Goal: Transaction & Acquisition: Purchase product/service

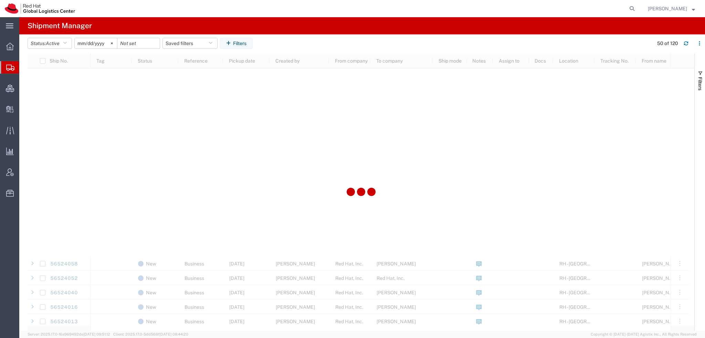
scroll to position [341, 0]
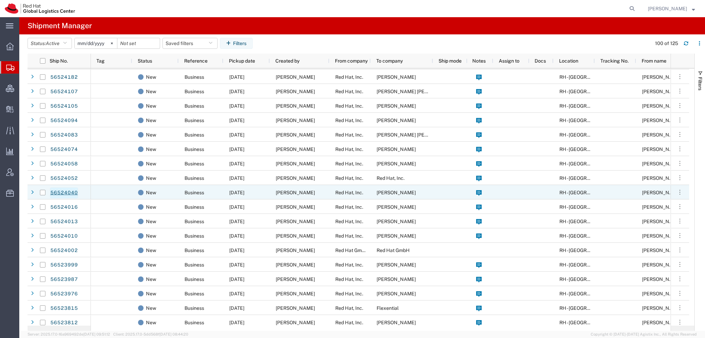
scroll to position [135, 0]
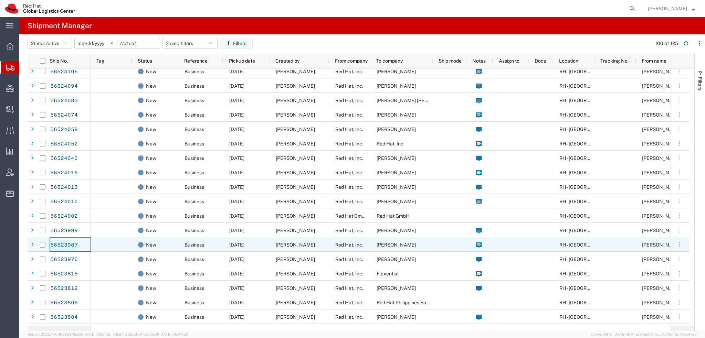
click at [63, 243] on link "56523987" at bounding box center [64, 245] width 28 height 11
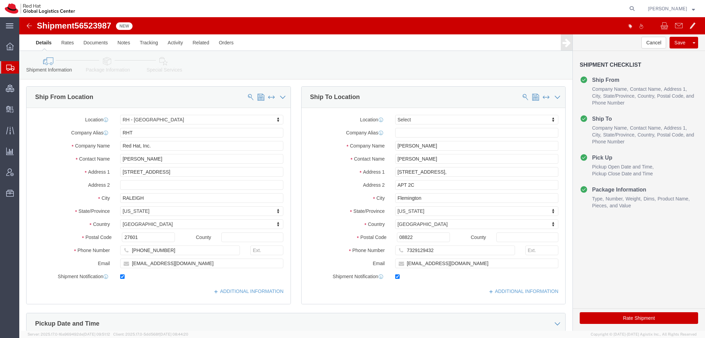
select select "38014"
select select
click button "Cancel"
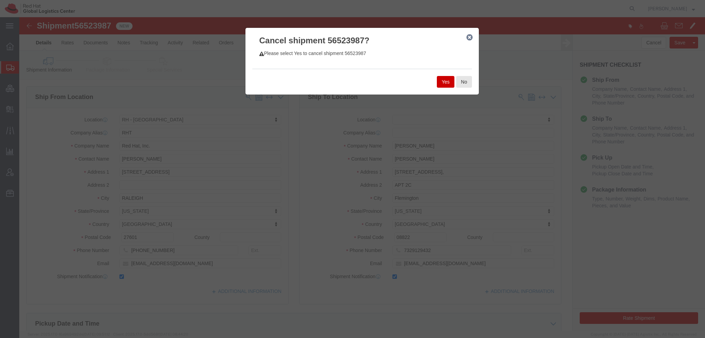
click button "Yes"
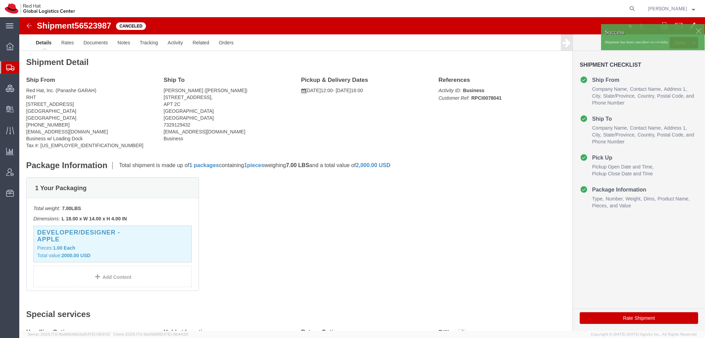
drag, startPoint x: 44, startPoint y: 78, endPoint x: 100, endPoint y: 9, distance: 88.8
click at [0, 0] on span "Shipment Manager" at bounding box center [0, 0] width 0 height 0
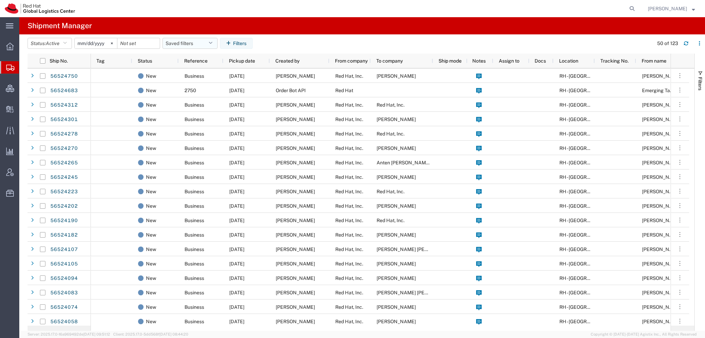
click at [212, 44] on icon "button" at bounding box center [210, 43] width 4 height 5
click at [185, 75] on span "Americas" at bounding box center [208, 73] width 90 height 13
type input "[DATE]"
click at [672, 8] on span "[PERSON_NAME]" at bounding box center [666, 9] width 39 height 8
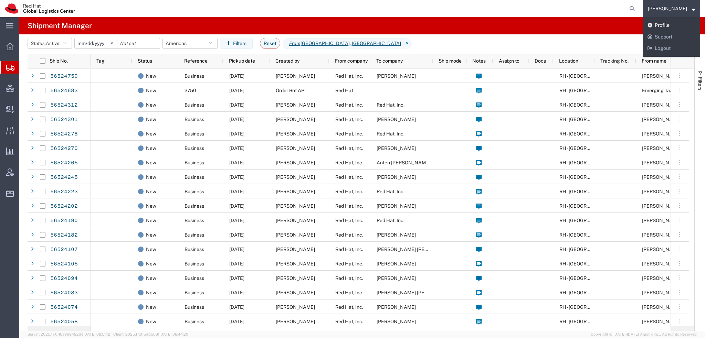
click at [665, 23] on link "Profile" at bounding box center [670, 26] width 57 height 12
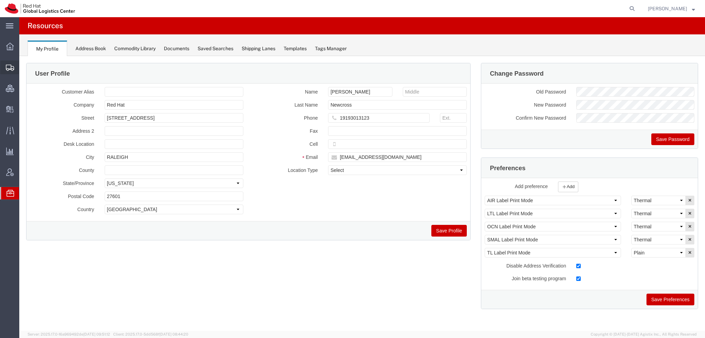
click at [0, 0] on span "Shipment Manager" at bounding box center [0, 0] width 0 height 0
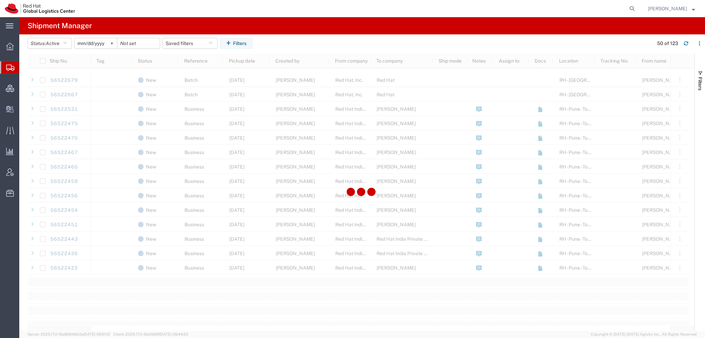
scroll to position [757, 0]
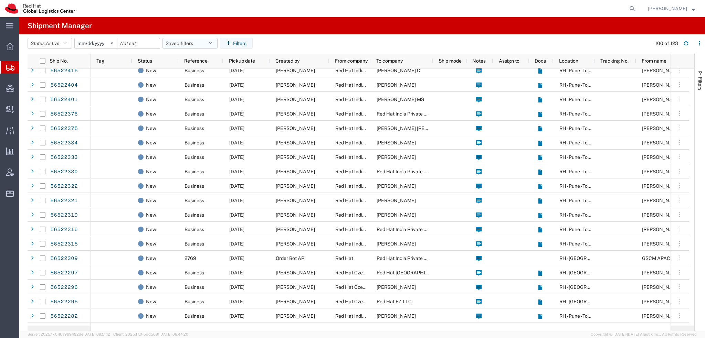
click at [211, 42] on icon "button" at bounding box center [210, 43] width 4 height 5
click at [192, 70] on span "Americas" at bounding box center [208, 73] width 90 height 13
type input "2023-05-07"
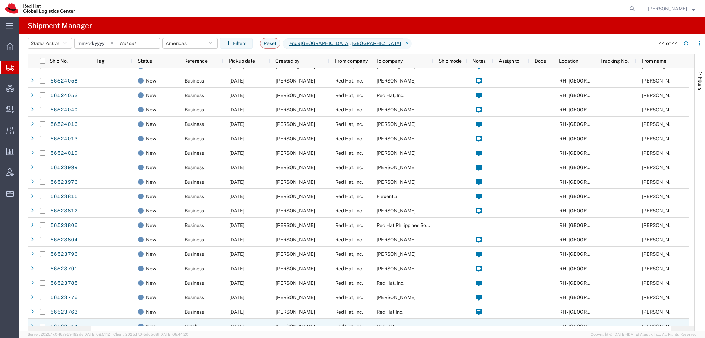
scroll to position [378, 0]
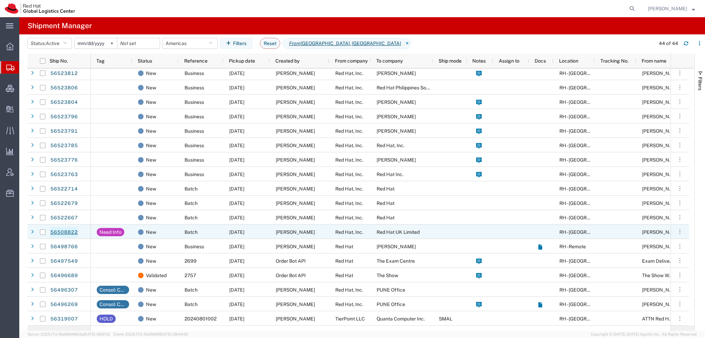
click at [67, 229] on link "56508822" at bounding box center [64, 232] width 28 height 11
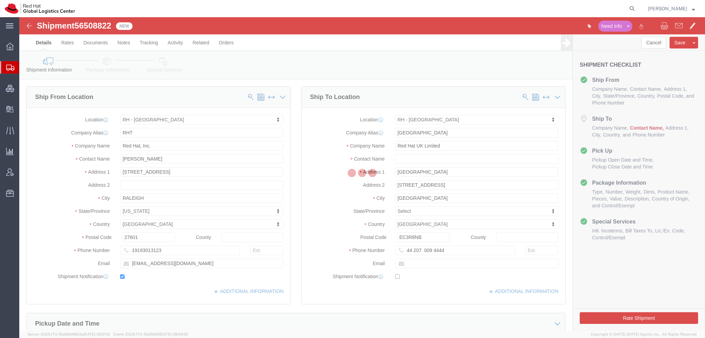
select select "38014"
select select "37974"
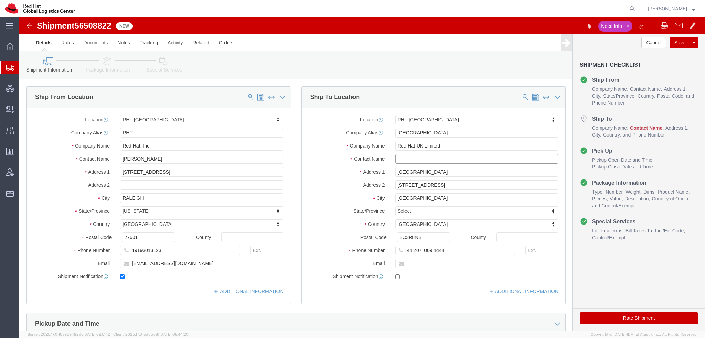
drag, startPoint x: 416, startPoint y: 159, endPoint x: 396, endPoint y: 142, distance: 25.8
click input "text"
type input "Anna Sargeant"
type input "447484041429"
type input "asargen@redhat.com"
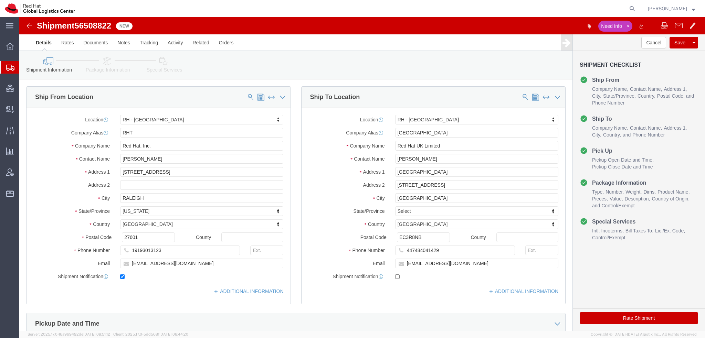
click icon
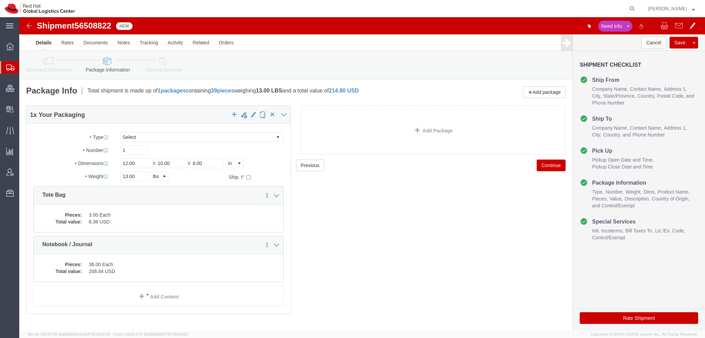
click icon
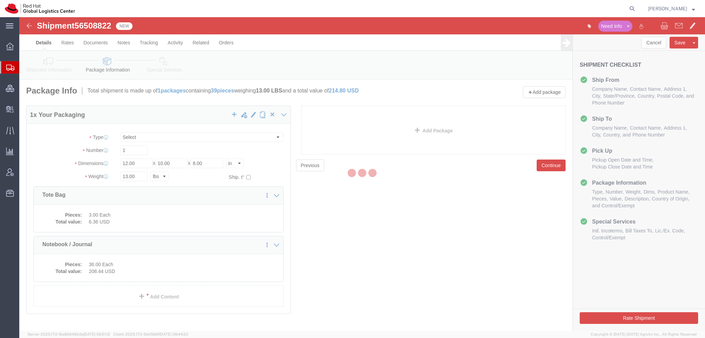
select select
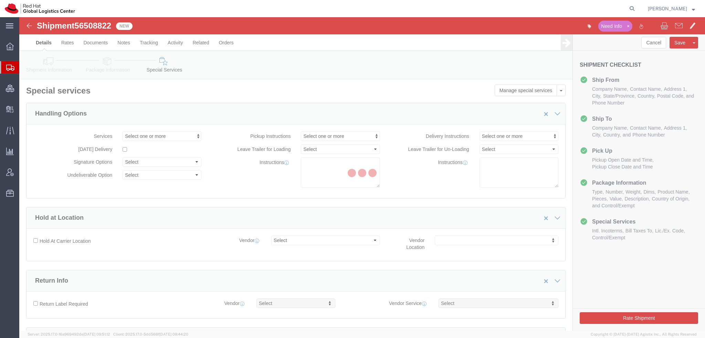
select select "COSTCENTER"
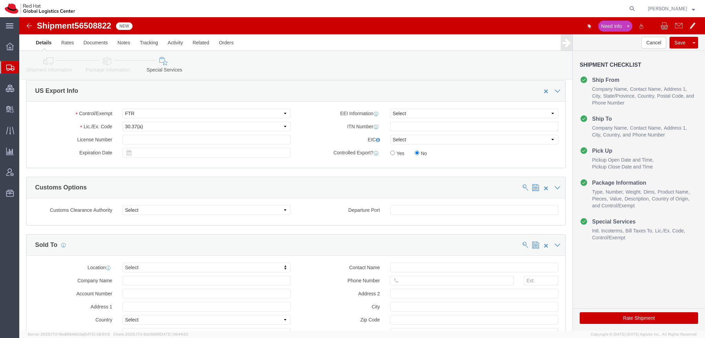
click button "Rate Shipment"
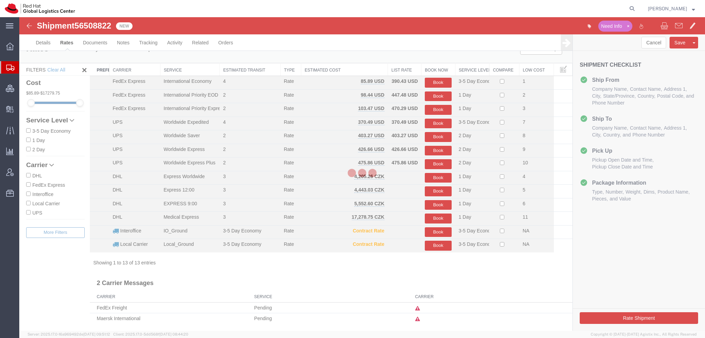
scroll to position [1, 0]
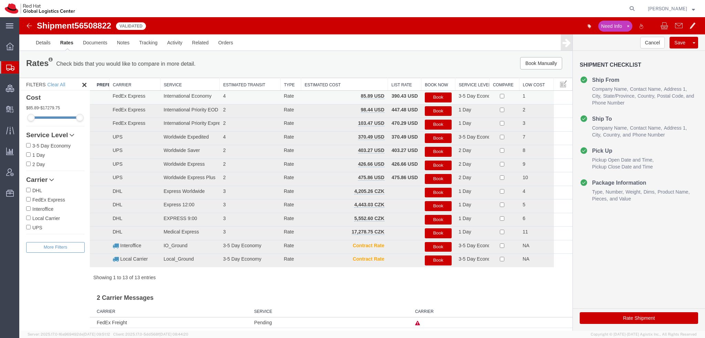
click at [440, 98] on button "Book" at bounding box center [437, 98] width 27 height 10
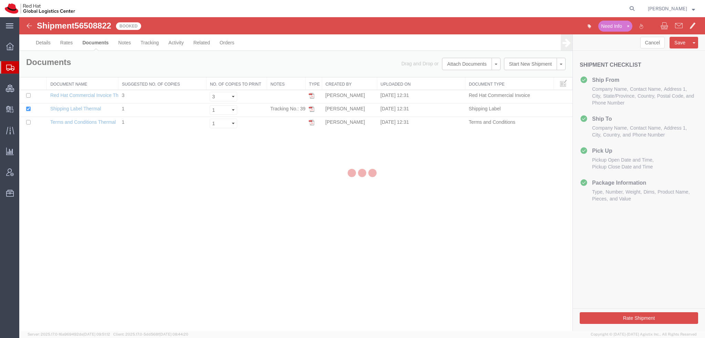
scroll to position [0, 0]
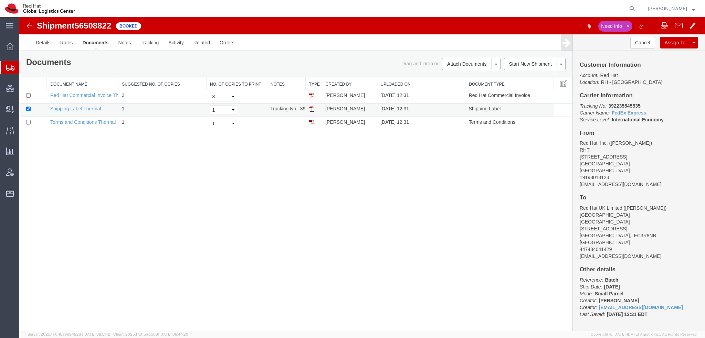
click at [310, 109] on img at bounding box center [312, 109] width 6 height 6
click at [310, 107] on img at bounding box center [312, 109] width 6 height 6
click at [690, 9] on span "[PERSON_NAME]" at bounding box center [670, 9] width 47 height 8
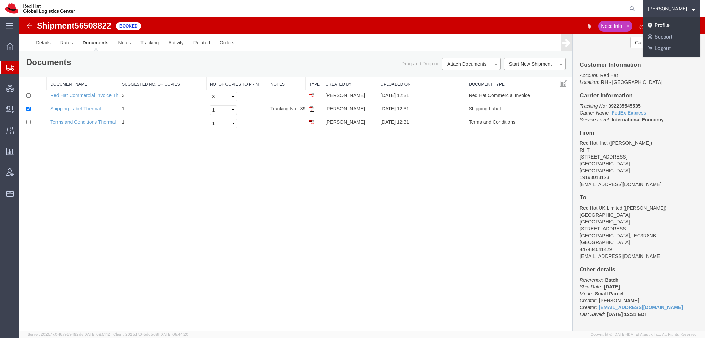
click at [669, 25] on link "Profile" at bounding box center [670, 26] width 57 height 12
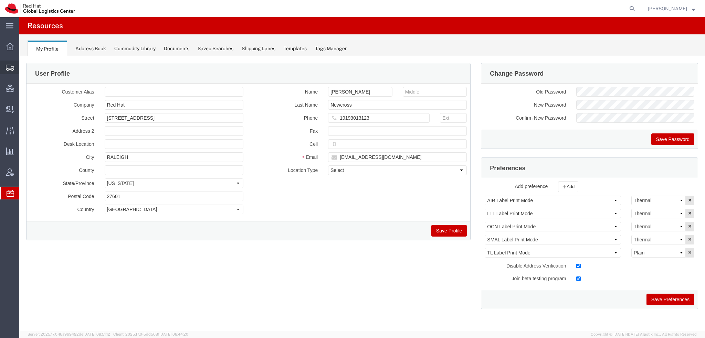
click at [10, 69] on icon at bounding box center [10, 68] width 8 height 6
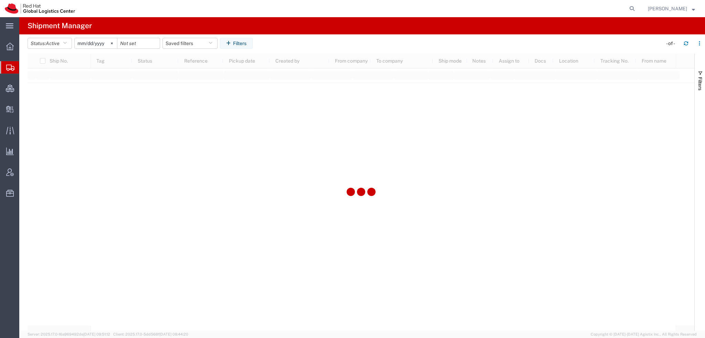
click at [0, 0] on span "Shipment Manager" at bounding box center [0, 0] width 0 height 0
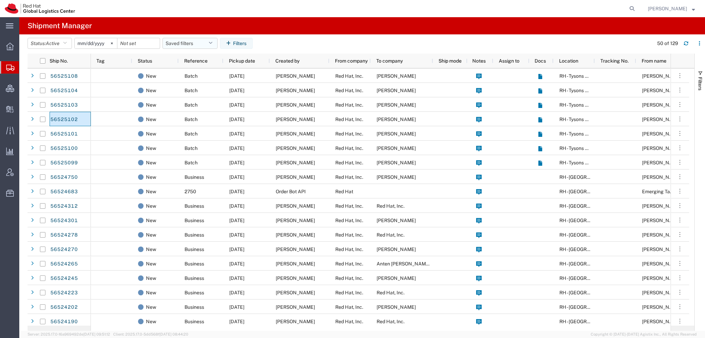
click at [203, 42] on button "Saved filters" at bounding box center [189, 43] width 55 height 11
click at [185, 77] on span "Americas" at bounding box center [208, 73] width 90 height 13
type input "2023-05-07"
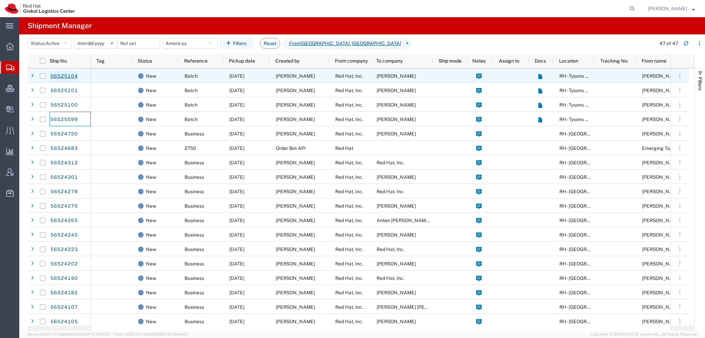
click at [72, 78] on link "56525104" at bounding box center [64, 76] width 28 height 11
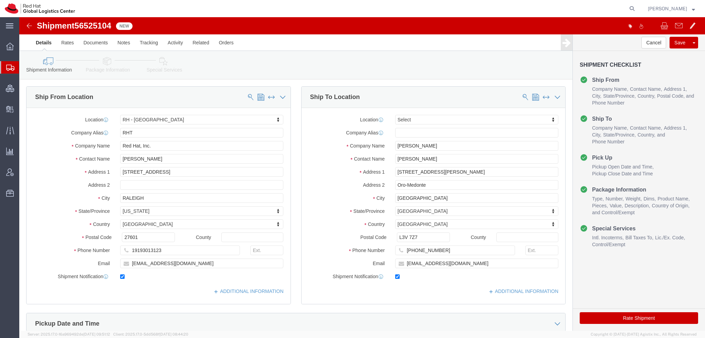
select select "38014"
select select
click icon
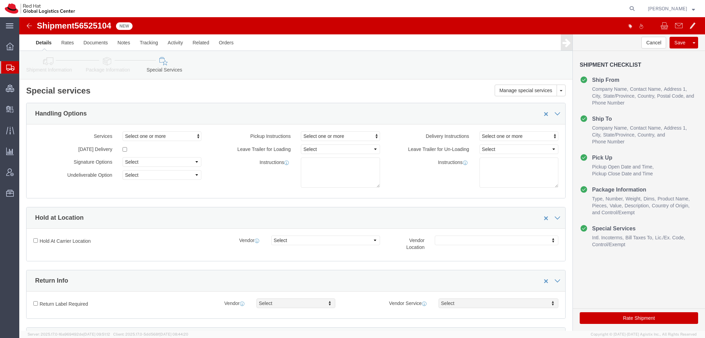
scroll to position [206, 0]
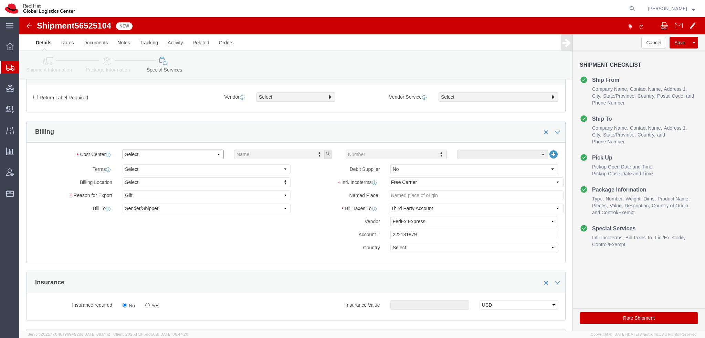
click select "Select Buyer Cost Center Department Operations Number Order Number Sales Person"
select select "COSTCENTER"
click select "Select Buyer Cost Center Department Operations Number Order Number Sales Person"
click input "text"
type input "512"
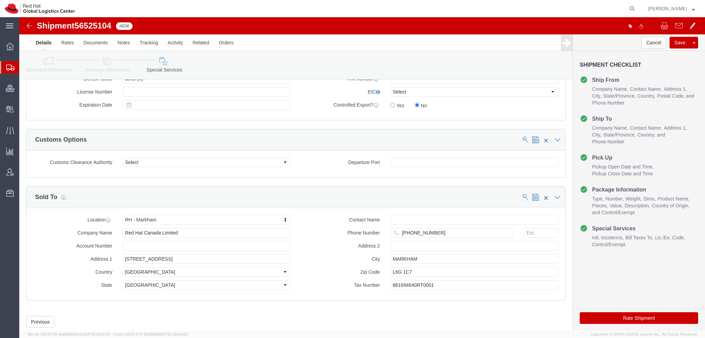
scroll to position [621, 0]
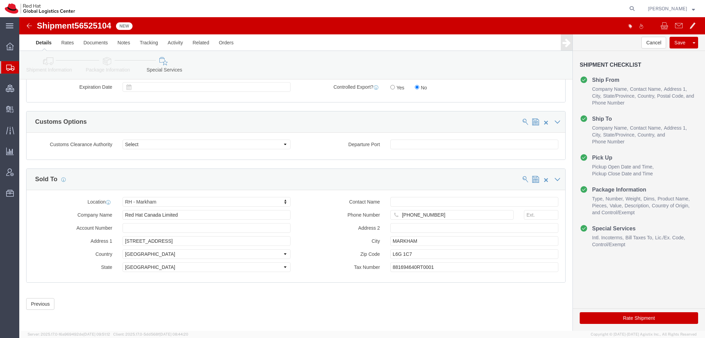
drag, startPoint x: 599, startPoint y: 299, endPoint x: 140, endPoint y: 33, distance: 530.1
click button "Rate Shipment"
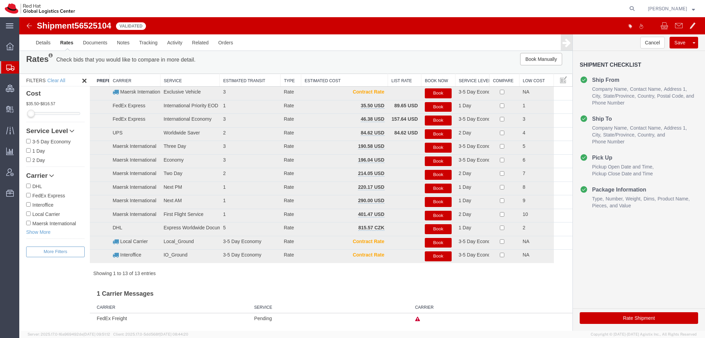
scroll to position [0, 0]
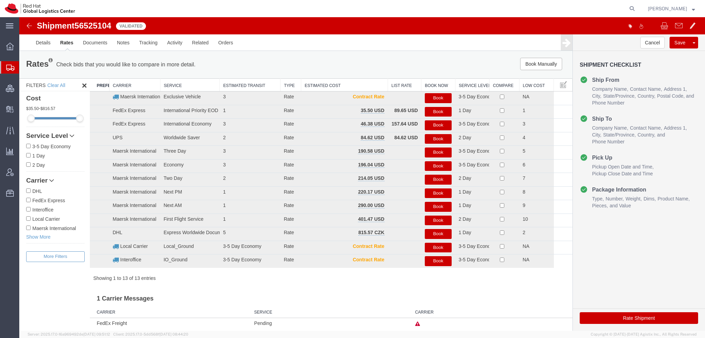
click at [427, 110] on button "Book" at bounding box center [437, 112] width 27 height 10
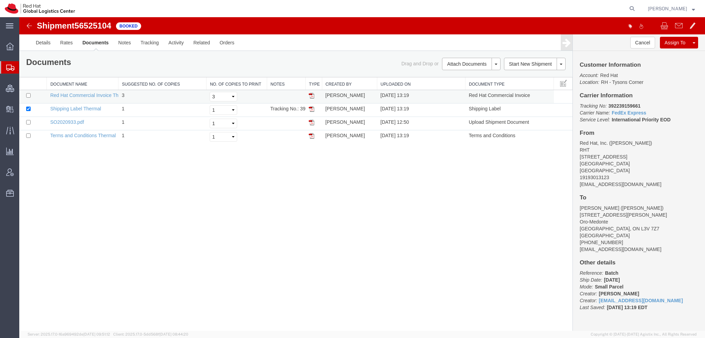
drag, startPoint x: 312, startPoint y: 108, endPoint x: 312, endPoint y: 101, distance: 7.2
click at [312, 108] on img at bounding box center [312, 109] width 6 height 6
drag, startPoint x: 54, startPoint y: 81, endPoint x: 572, endPoint y: 0, distance: 524.6
click at [0, 0] on span "Shipment Manager" at bounding box center [0, 0] width 0 height 0
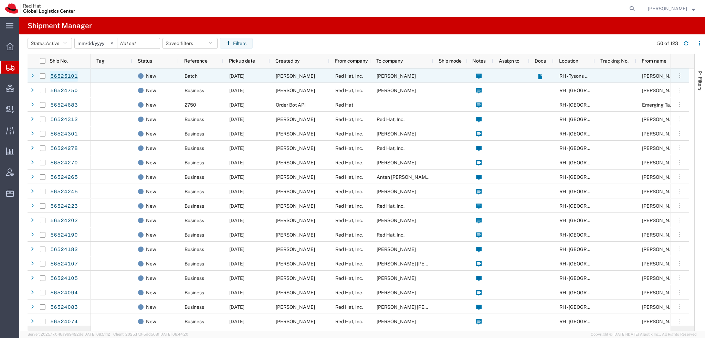
click at [63, 77] on link "56525101" at bounding box center [64, 76] width 28 height 11
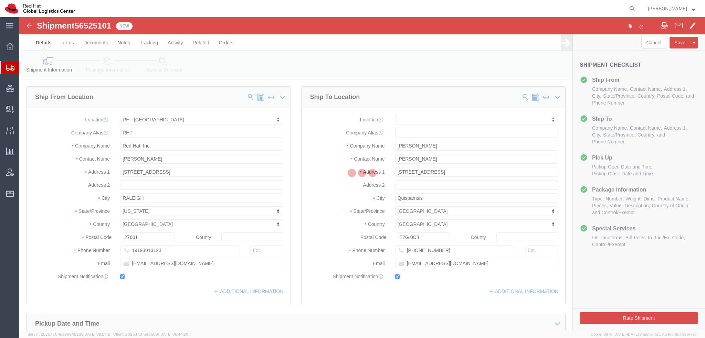
select select "38014"
select select
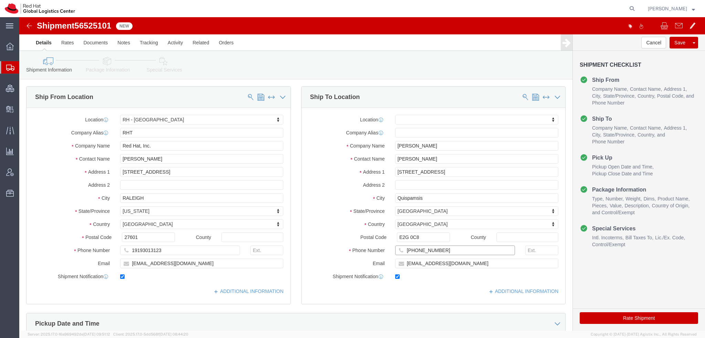
drag, startPoint x: 418, startPoint y: 233, endPoint x: 209, endPoint y: 179, distance: 216.1
click div "Ship From Location Location [GEOGRAPHIC_DATA] - [GEOGRAPHIC_DATA] My Profile Lo…"
click icon
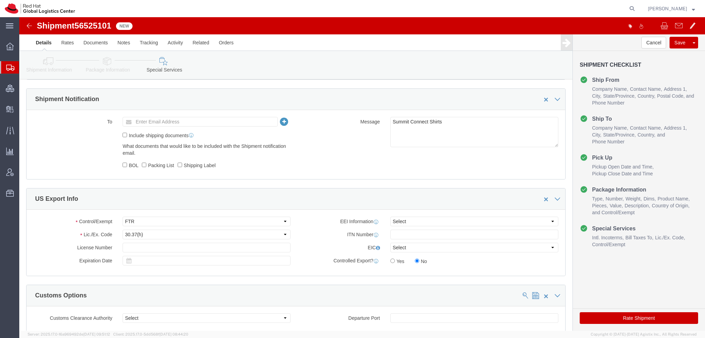
scroll to position [241, 0]
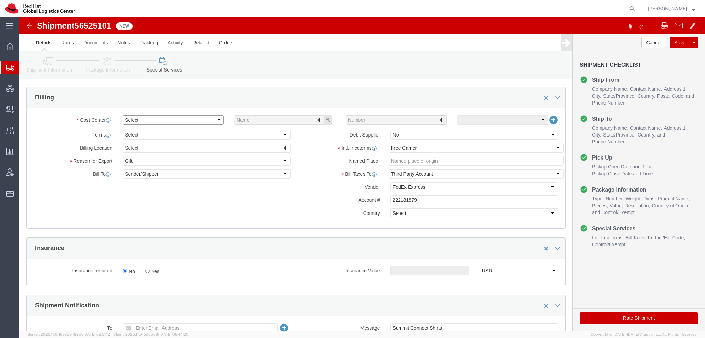
click select "Select Buyer Cost Center Department Operations Number Order Number Sales Person"
select select "COSTCENTER"
click select "Select Buyer Cost Center Department Operations Number Order Number Sales Person"
drag, startPoint x: 346, startPoint y: 104, endPoint x: 341, endPoint y: 111, distance: 9.2
click input "text"
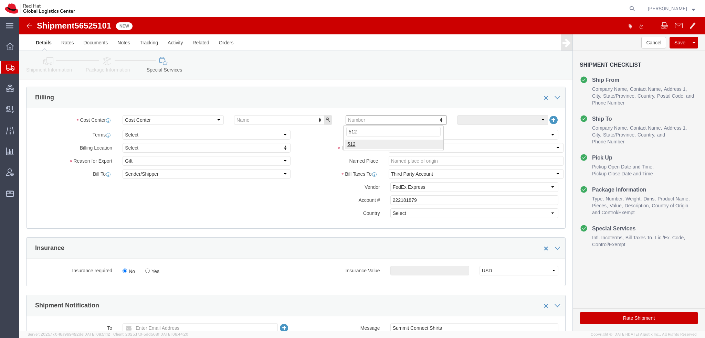
type input "512"
drag, startPoint x: 611, startPoint y: 300, endPoint x: 236, endPoint y: 26, distance: 464.1
click button "Rate Shipment"
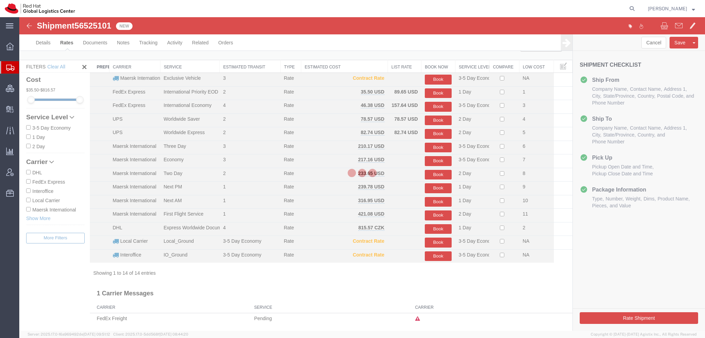
scroll to position [3, 0]
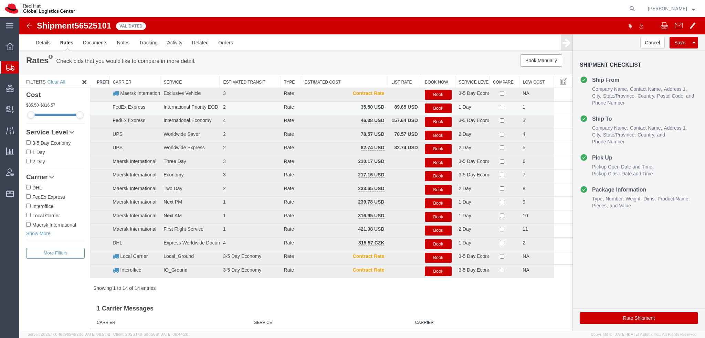
click at [435, 107] on button "Book" at bounding box center [437, 109] width 27 height 10
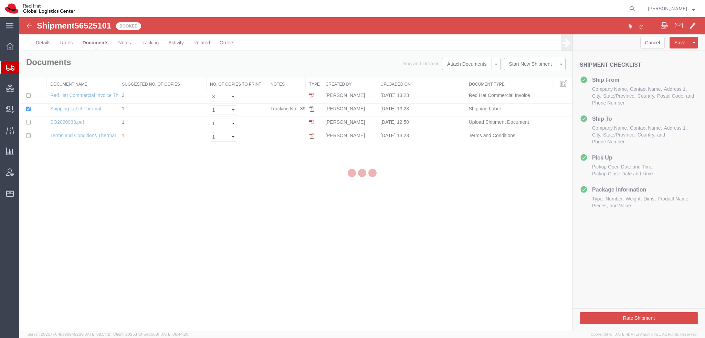
scroll to position [0, 0]
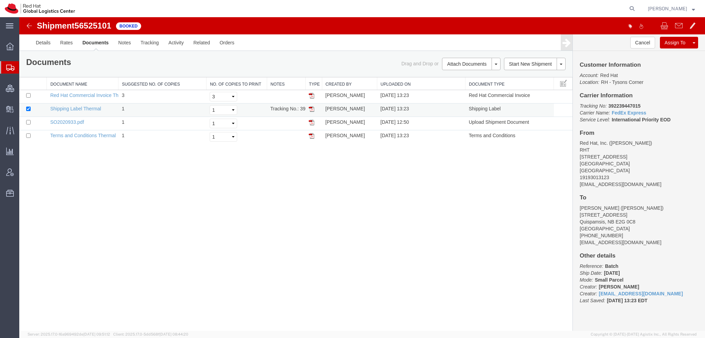
click at [311, 106] on img at bounding box center [312, 109] width 6 height 6
click at [0, 0] on span "Shipment Manager" at bounding box center [0, 0] width 0 height 0
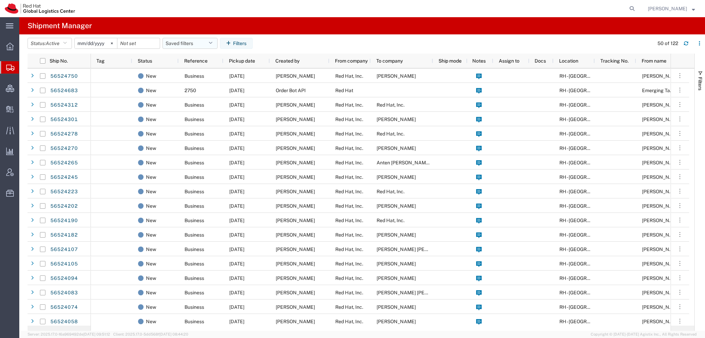
click at [216, 43] on button "Saved filters" at bounding box center [189, 43] width 55 height 11
click at [194, 70] on span "Americas" at bounding box center [208, 73] width 90 height 13
type input "2023-05-07"
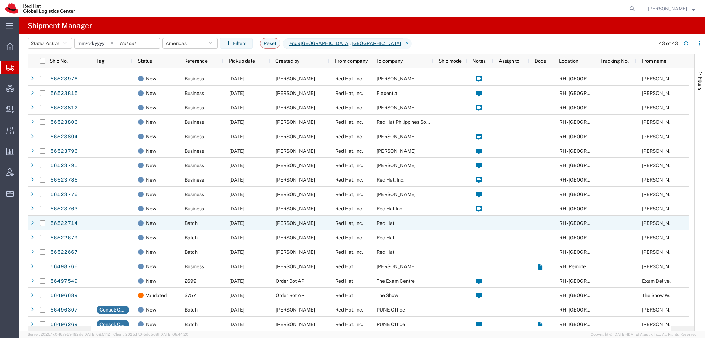
scroll to position [364, 0]
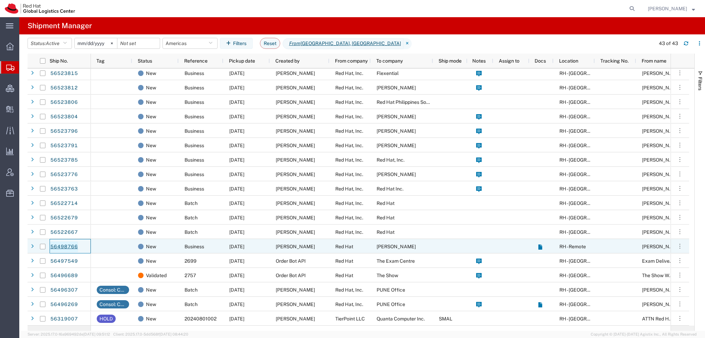
click at [72, 246] on link "56498766" at bounding box center [64, 246] width 28 height 11
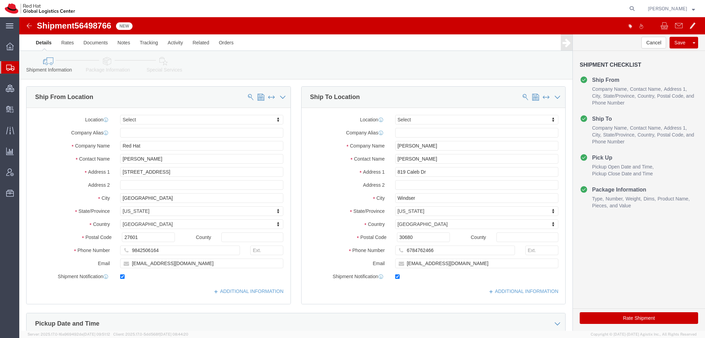
select select
click icon
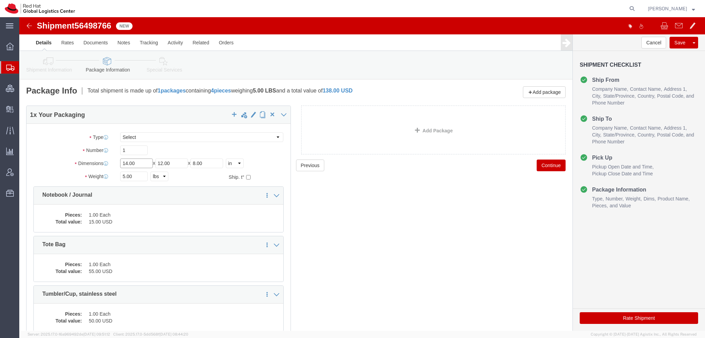
drag, startPoint x: 122, startPoint y: 150, endPoint x: -19, endPoint y: 73, distance: 161.3
click html "Shipment 56498766 New Details Rates Documents Notes Tracking Activity Related O…"
type input "16"
type input "12"
type input "8"
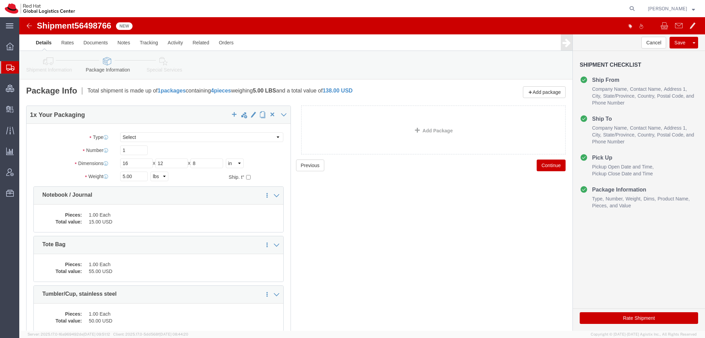
click button "Rate Shipment"
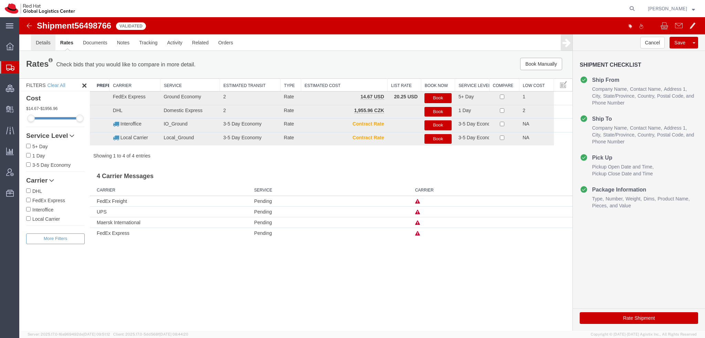
click at [44, 41] on link "Details" at bounding box center [43, 42] width 24 height 17
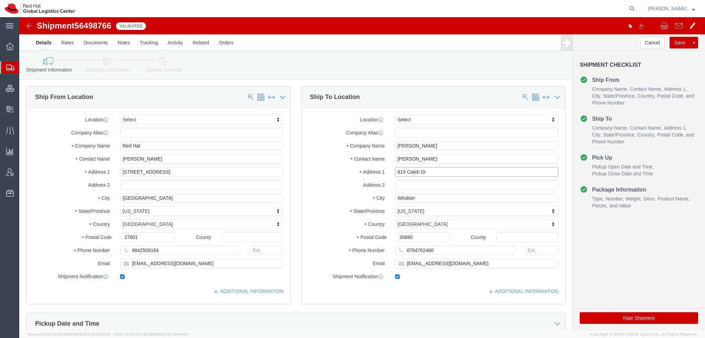
drag, startPoint x: 422, startPoint y: 154, endPoint x: 148, endPoint y: 104, distance: 278.9
click div "Ship From Location Location Select Select My Profile Location RH - Amsterdam - …"
click input "Windser"
type input "Winder"
type input "g"
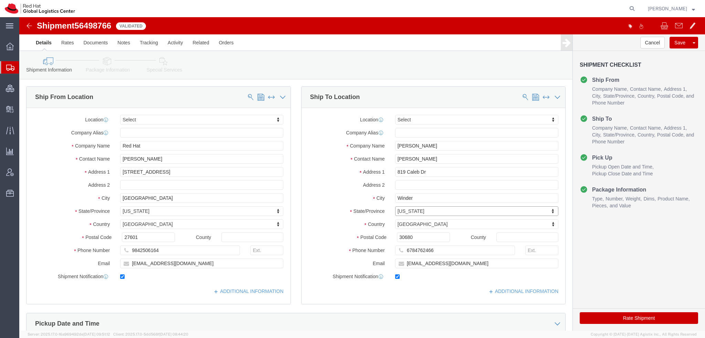
type input "g"
type input "geor"
select select "GA"
click button "Rate Shipment"
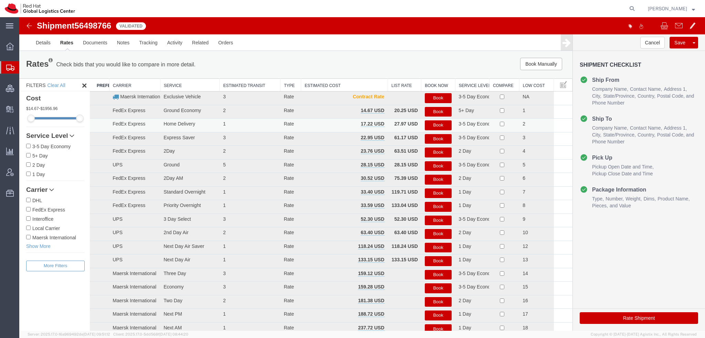
click at [436, 125] on button "Book" at bounding box center [437, 125] width 27 height 10
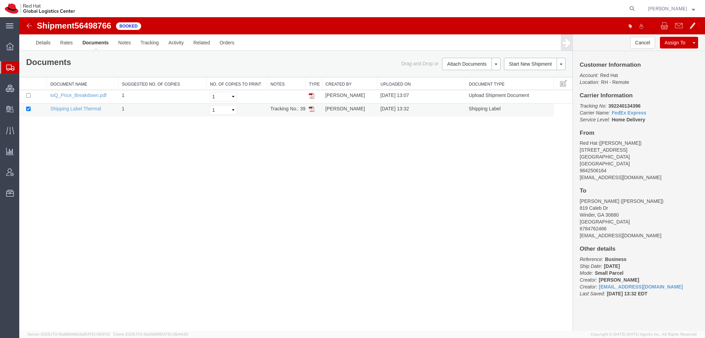
click at [310, 109] on img at bounding box center [312, 109] width 6 height 6
click at [311, 107] on img at bounding box center [312, 109] width 6 height 6
click at [0, 0] on span "Shipment Manager" at bounding box center [0, 0] width 0 height 0
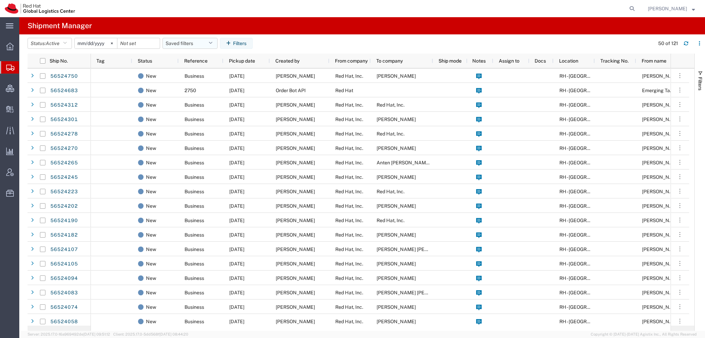
click at [211, 43] on icon "button" at bounding box center [210, 43] width 4 height 5
click at [183, 75] on span "Americas" at bounding box center [208, 73] width 90 height 13
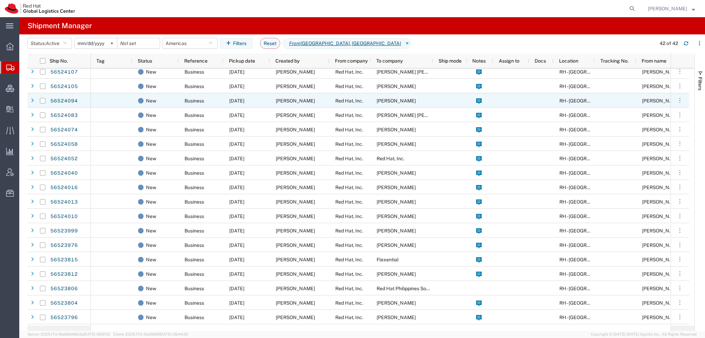
scroll to position [40, 0]
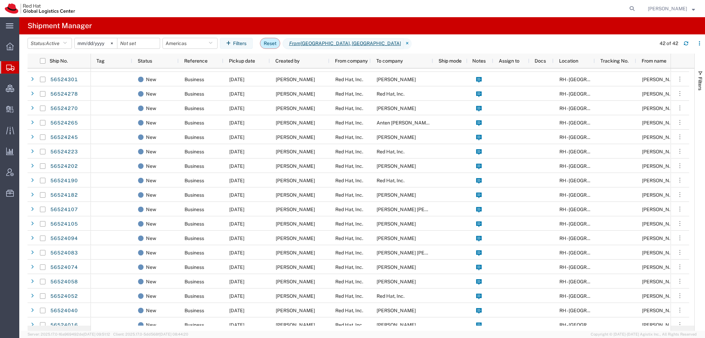
click at [276, 45] on button "Reset" at bounding box center [270, 43] width 20 height 11
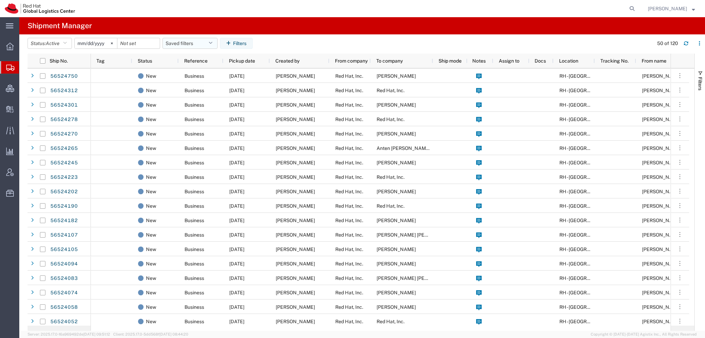
click at [210, 42] on button "Saved filters" at bounding box center [189, 43] width 55 height 11
click at [198, 73] on span "Americas" at bounding box center [208, 73] width 90 height 13
type input "2023-05-07"
click at [67, 42] on icon "button" at bounding box center [65, 43] width 4 height 5
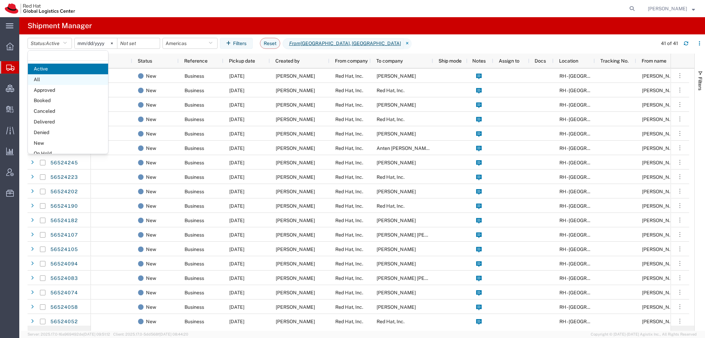
click at [33, 80] on span "All" at bounding box center [68, 79] width 80 height 11
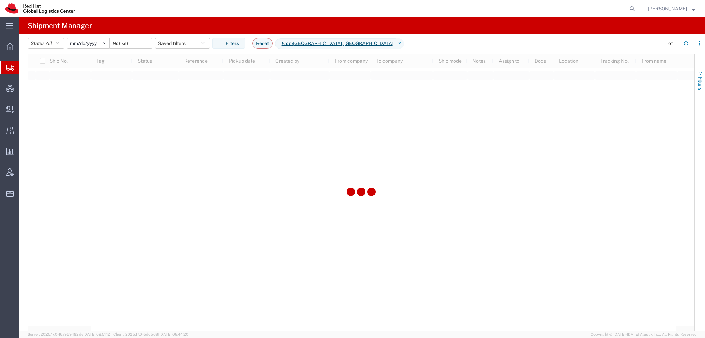
click at [699, 77] on span "Filters" at bounding box center [700, 83] width 6 height 13
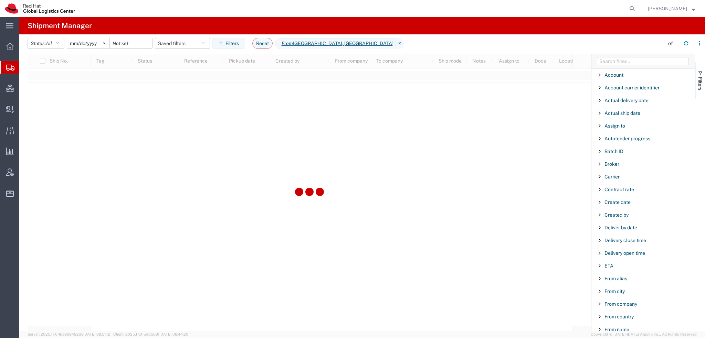
scroll to position [573, 0]
click at [618, 301] on span "Tracking No." at bounding box center [618, 304] width 28 height 6
click at [609, 301] on span "Tracking No." at bounding box center [618, 304] width 28 height 6
click at [611, 238] on span "To name" at bounding box center [613, 241] width 19 height 6
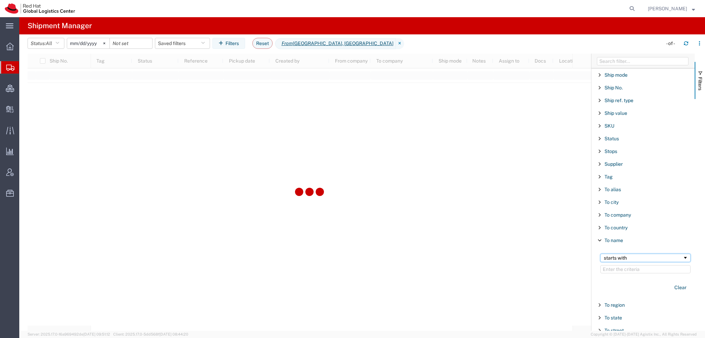
click at [612, 255] on div "starts with" at bounding box center [642, 258] width 79 height 6
click at [618, 267] on input "Filter Value" at bounding box center [645, 269] width 90 height 8
type input "Ethan Di"
click at [396, 43] on icon at bounding box center [400, 43] width 8 height 11
click at [0, 0] on span "Create Delivery" at bounding box center [0, 0] width 0 height 0
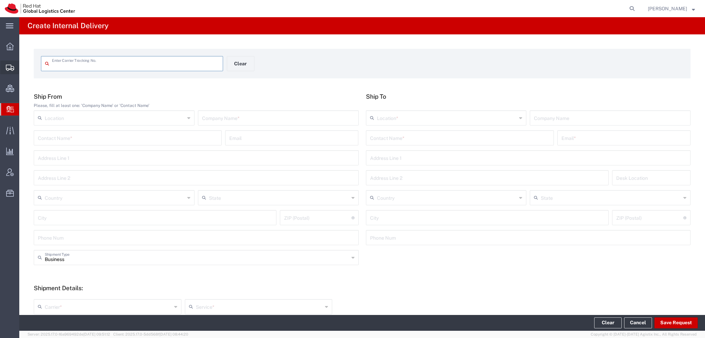
click at [0, 0] on span "Shipment Manager" at bounding box center [0, 0] width 0 height 0
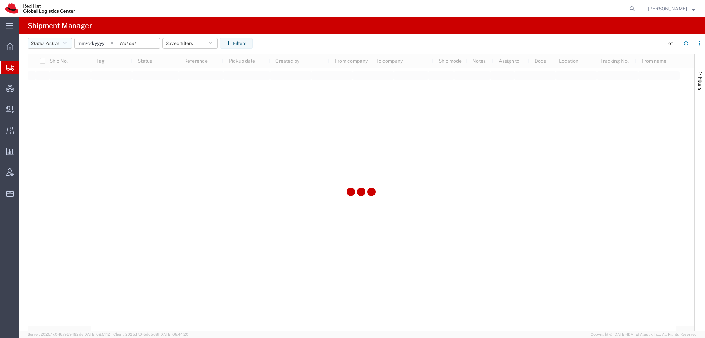
click at [71, 45] on button "Status: Active" at bounding box center [50, 43] width 44 height 11
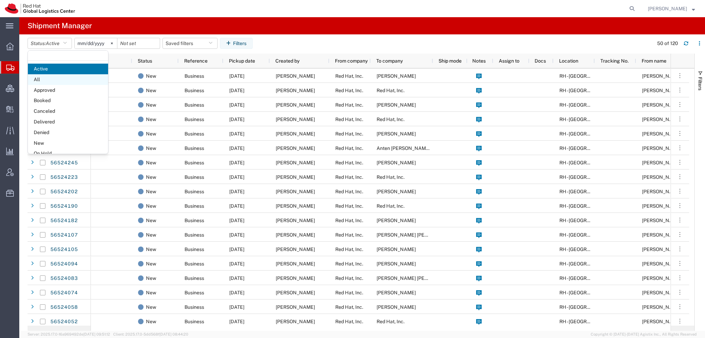
click at [43, 80] on span "All" at bounding box center [68, 79] width 80 height 11
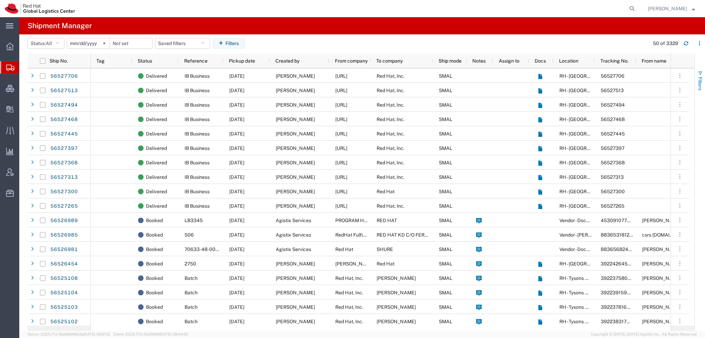
click at [699, 84] on span "Filters" at bounding box center [700, 83] width 6 height 13
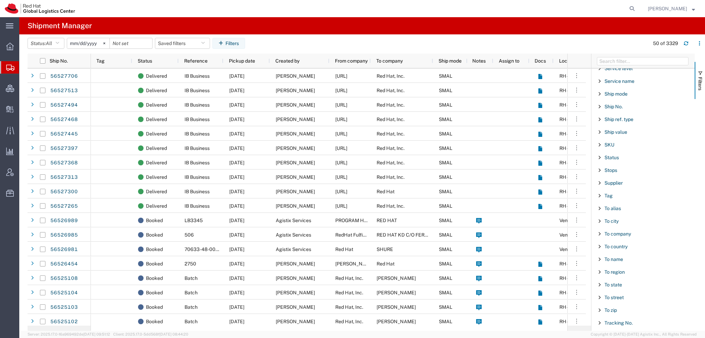
scroll to position [555, 0]
click at [611, 256] on span "To name" at bounding box center [613, 259] width 19 height 6
click at [618, 273] on div "starts with" at bounding box center [642, 276] width 79 height 6
drag, startPoint x: 613, startPoint y: 281, endPoint x: 617, endPoint y: 282, distance: 4.1
click at [613, 283] on input "Filter Value" at bounding box center [645, 287] width 90 height 8
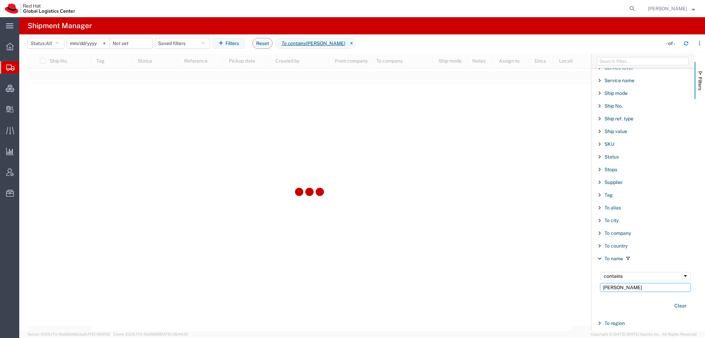
type input "Ethan Dick"
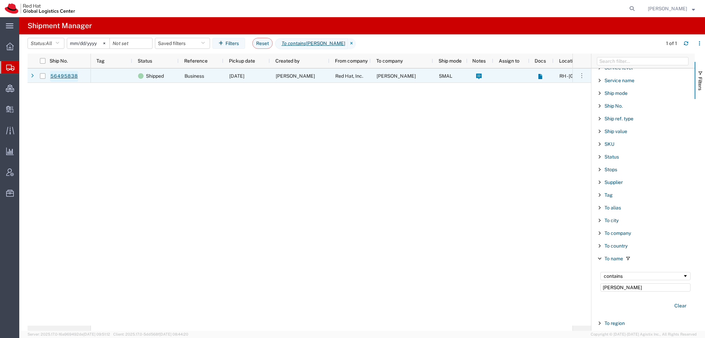
click at [69, 75] on link "56495838" at bounding box center [64, 76] width 28 height 11
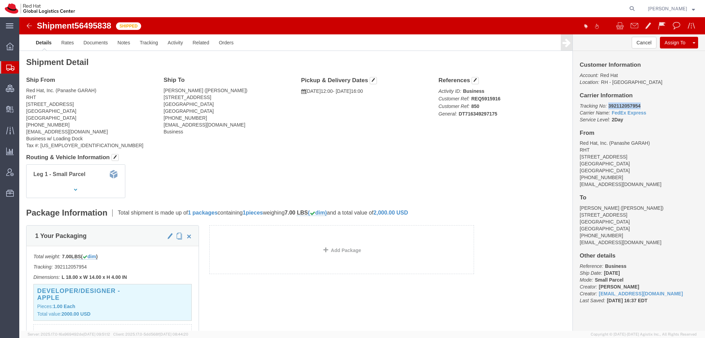
drag, startPoint x: 616, startPoint y: 87, endPoint x: 585, endPoint y: 90, distance: 31.1
click p "Tracking No: 392112057954 Carrier Name: FedEx Express FedEx Express Service Lev…"
copy b "392112057954"
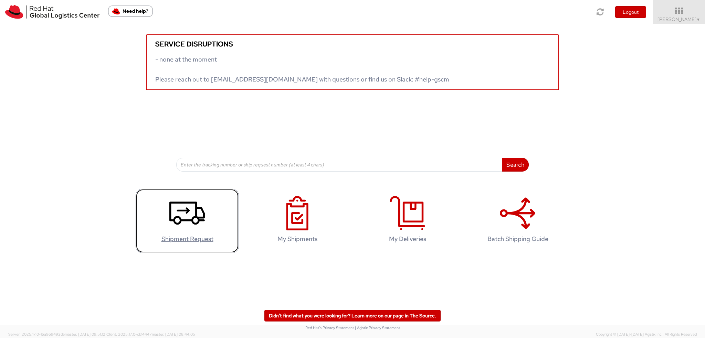
click at [184, 208] on icon at bounding box center [186, 213] width 35 height 34
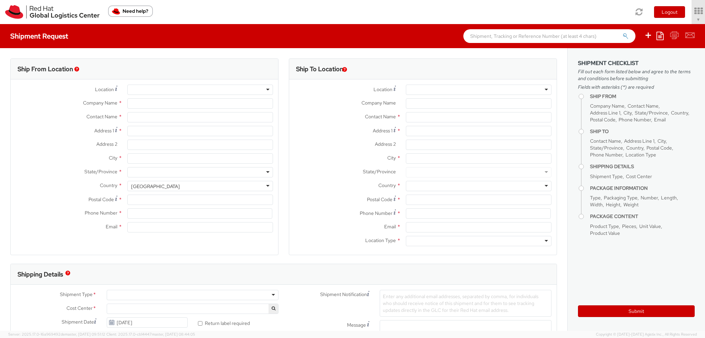
select select "901"
select select
type input "Red Hat, Inc."
type input "[PERSON_NAME]"
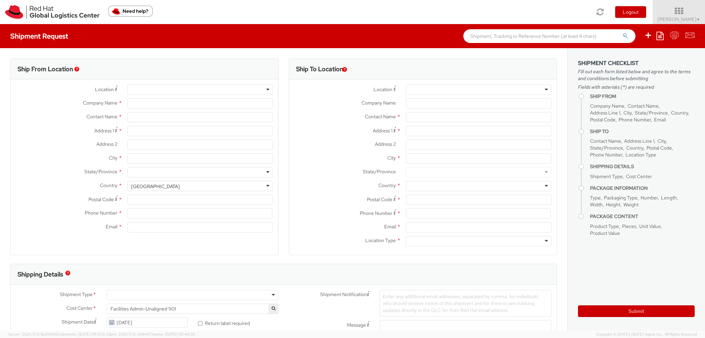
type input "[STREET_ADDRESS]"
type input "RALEIGH"
type input "27601"
type input "19193013123"
type input "[EMAIL_ADDRESS][DOMAIN_NAME]"
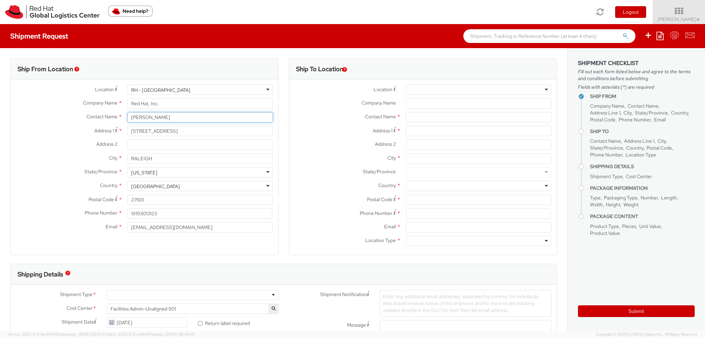
drag, startPoint x: 166, startPoint y: 121, endPoint x: 0, endPoint y: 16, distance: 196.7
click at [0, 24] on app-root "You are using an outdated browser. Please upgrade to Microsoft Edge , Google Ch…" at bounding box center [352, 177] width 705 height 307
type input "[PERSON_NAME]"
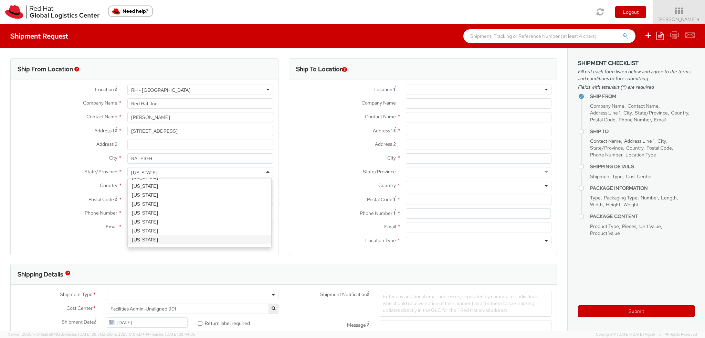
scroll to position [1734, 0]
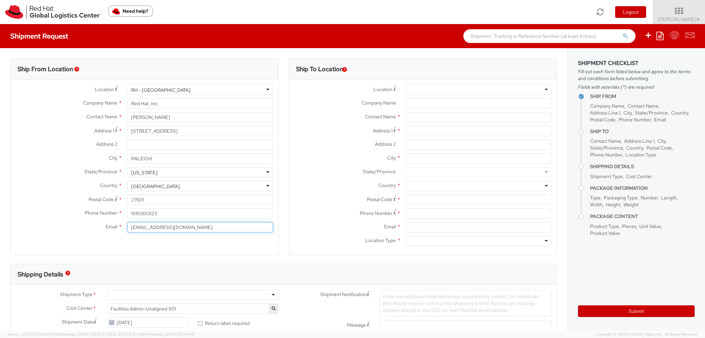
type input "[EMAIL_ADDRESS][DOMAIN_NAME]"
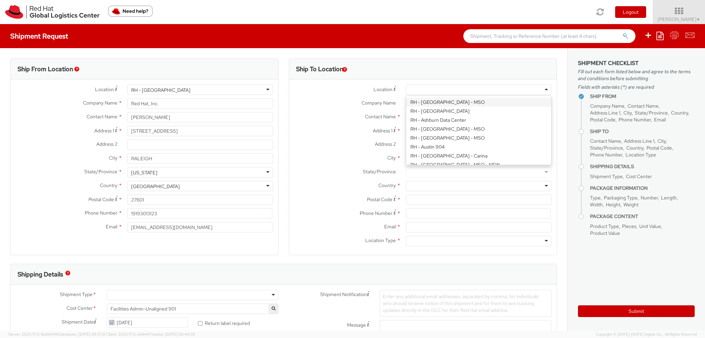
click at [319, 170] on label "State/Province *" at bounding box center [344, 171] width 111 height 9
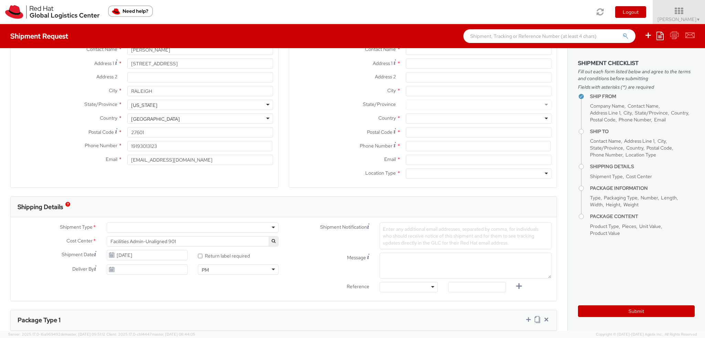
scroll to position [69, 0]
click at [129, 228] on div at bounding box center [193, 226] width 172 height 10
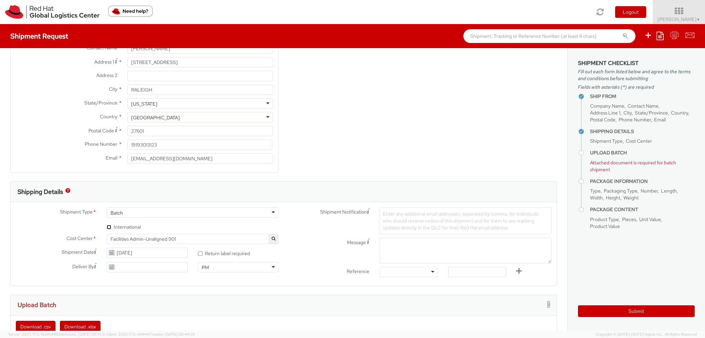
click at [107, 225] on input "* International" at bounding box center [109, 227] width 4 height 4
checkbox input "true"
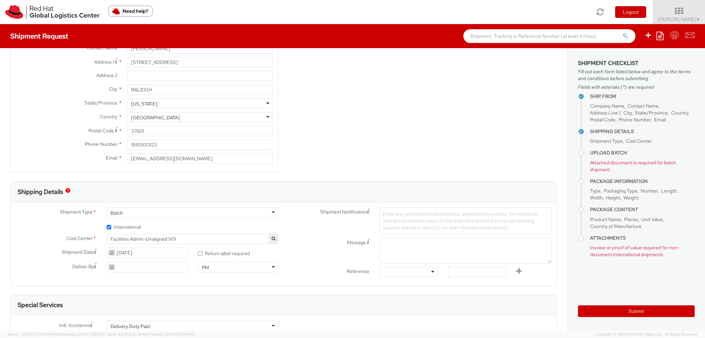
click at [150, 238] on span "Facilities Admin-Unaligned 901" at bounding box center [192, 239] width 164 height 6
click at [147, 247] on input "search" at bounding box center [191, 250] width 166 height 10
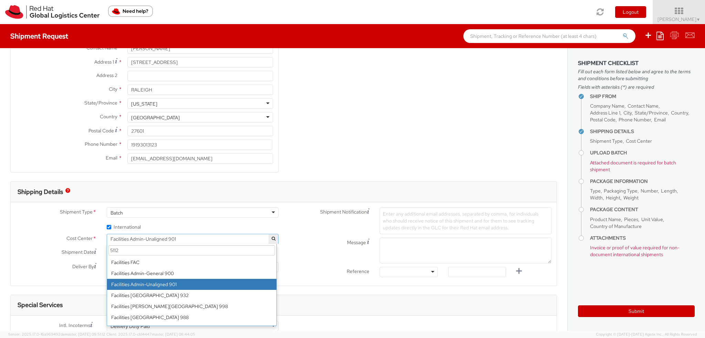
scroll to position [0, 0]
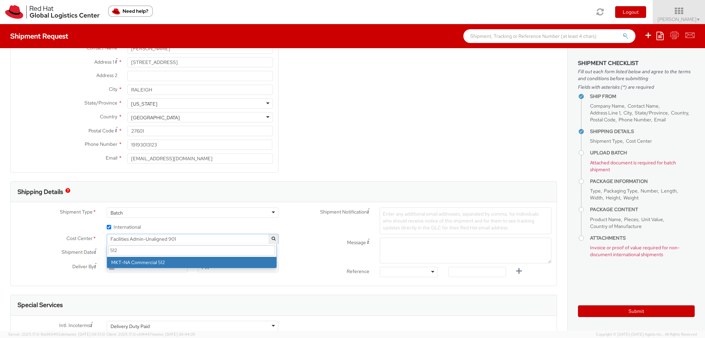
type input "512"
select select "512"
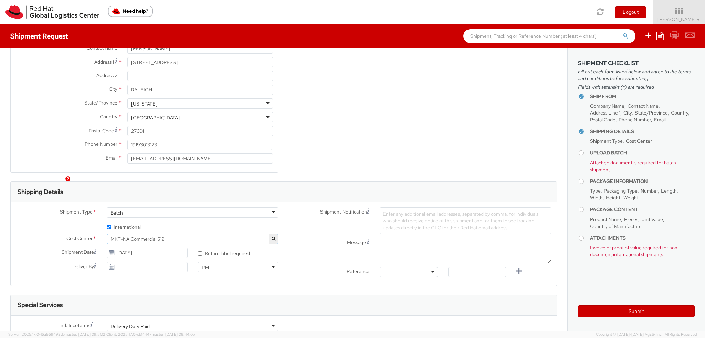
scroll to position [172, 0]
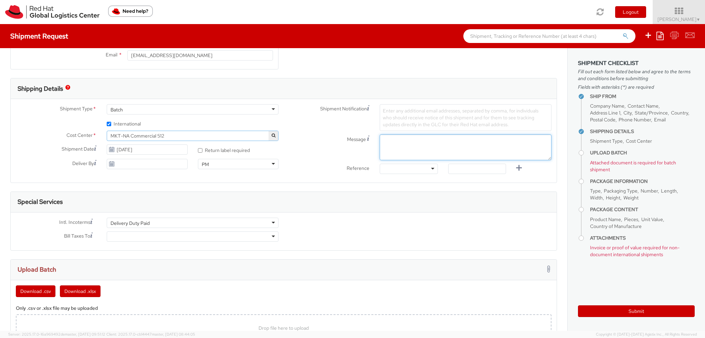
click at [406, 146] on textarea "Message" at bounding box center [465, 148] width 172 height 26
type textarea "Summit Connect Shirts"
click at [273, 194] on div "Special Services" at bounding box center [284, 202] width 546 height 21
click at [137, 236] on div at bounding box center [193, 237] width 172 height 10
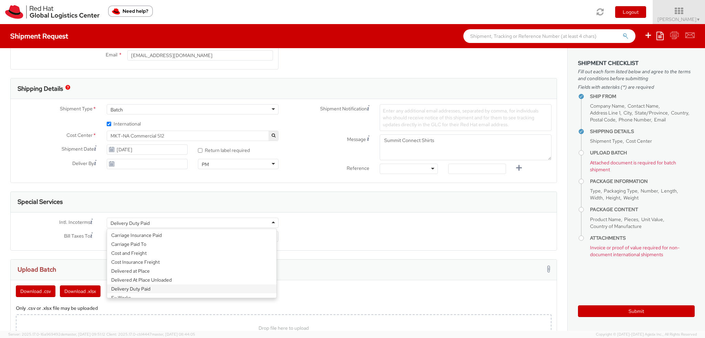
click at [154, 221] on div "Delivery Duty Paid" at bounding box center [193, 223] width 172 height 10
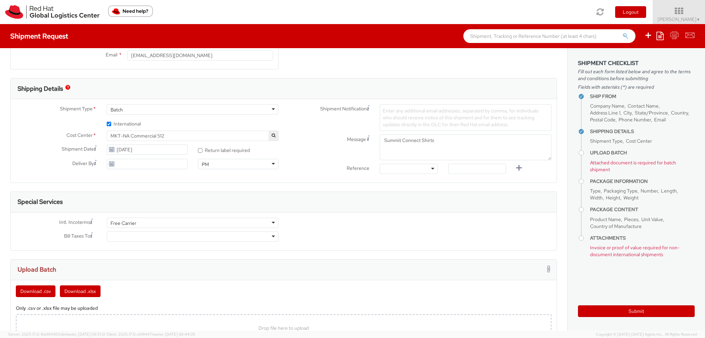
click at [135, 236] on div at bounding box center [193, 237] width 172 height 10
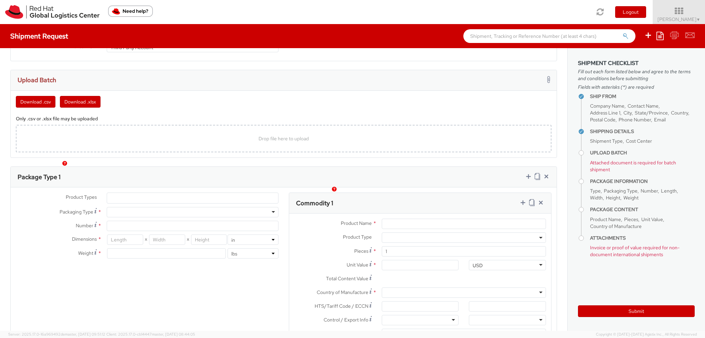
scroll to position [378, 0]
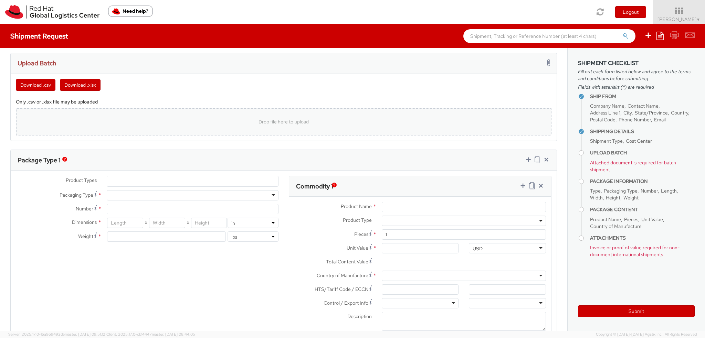
click at [205, 119] on div "Drop file here to upload" at bounding box center [283, 122] width 524 height 17
type input "C:\fakepath\Summit Connect Shirt.xlsx"
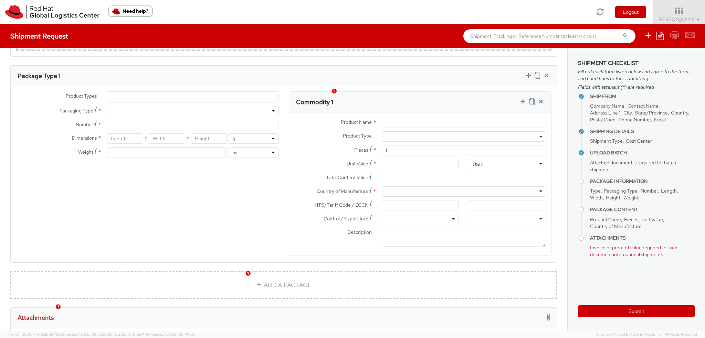
scroll to position [482, 0]
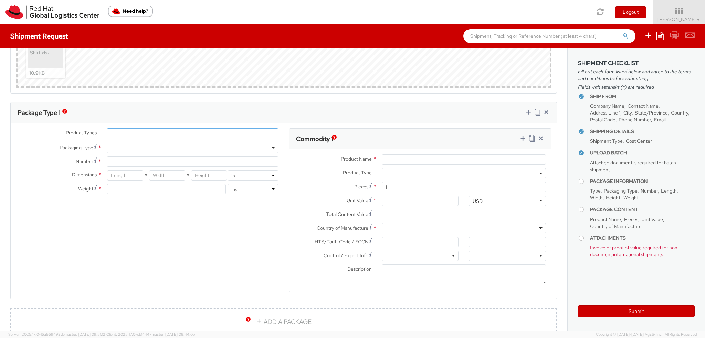
click at [139, 130] on ul at bounding box center [192, 134] width 171 height 10
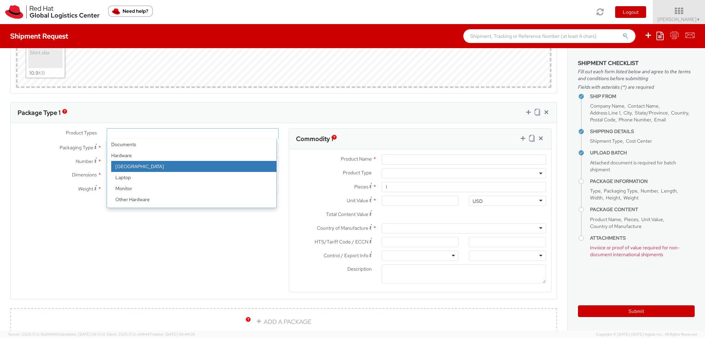
scroll to position [30, 0]
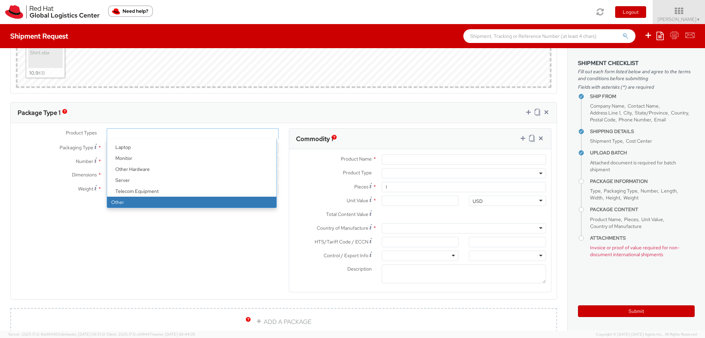
select select "OTHER"
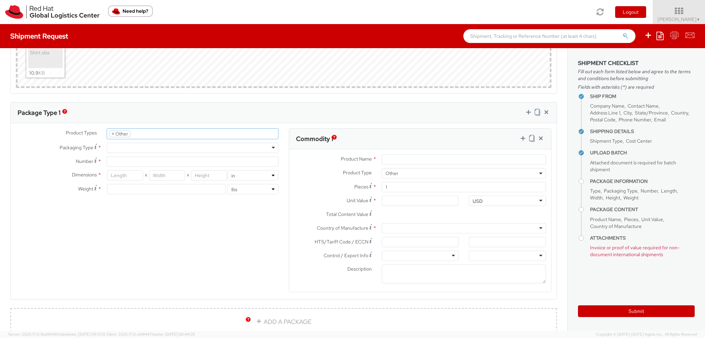
scroll to position [53, 0]
click at [128, 149] on div at bounding box center [193, 148] width 172 height 10
type input "1"
type input "9.5"
type input "12.5"
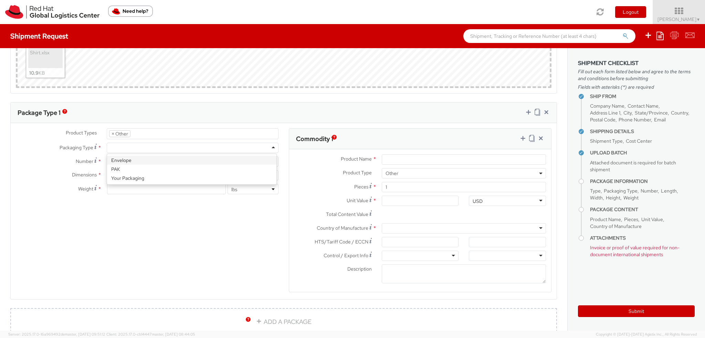
type input "0.25"
type input "1"
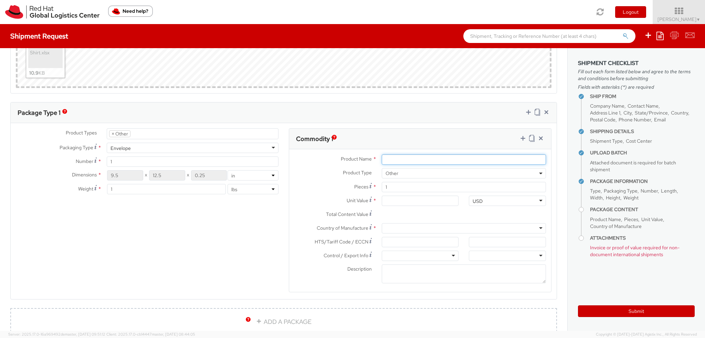
click at [397, 157] on input "Product Name *" at bounding box center [463, 159] width 164 height 10
type input "T-shirt: 100% cotton"
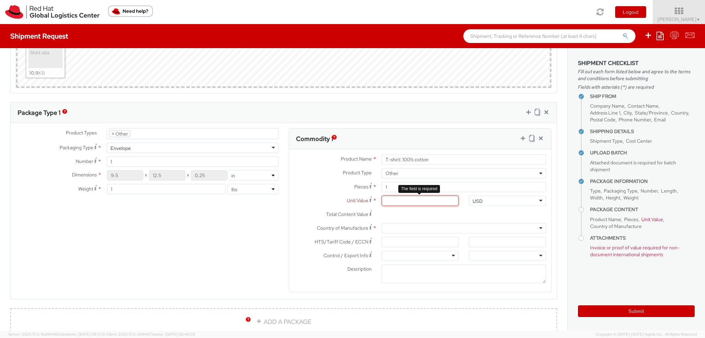
click at [391, 204] on input "Unit Value *" at bounding box center [419, 201] width 77 height 10
type input "1.00"
type input "12.00"
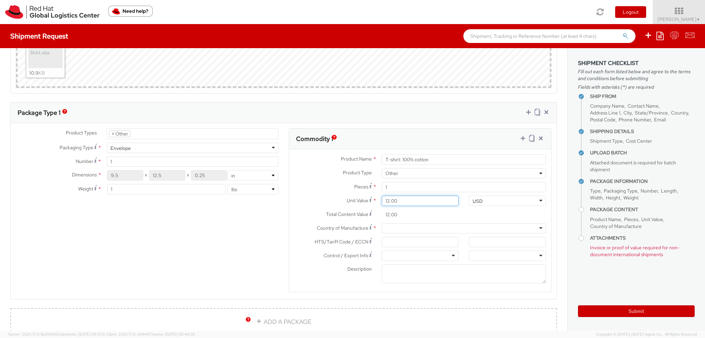
type input "12.70"
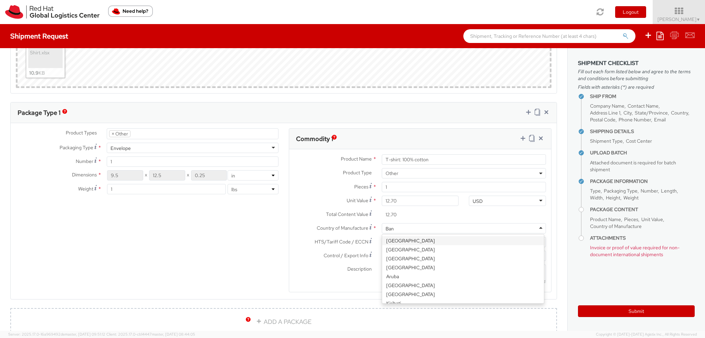
type input "Bang"
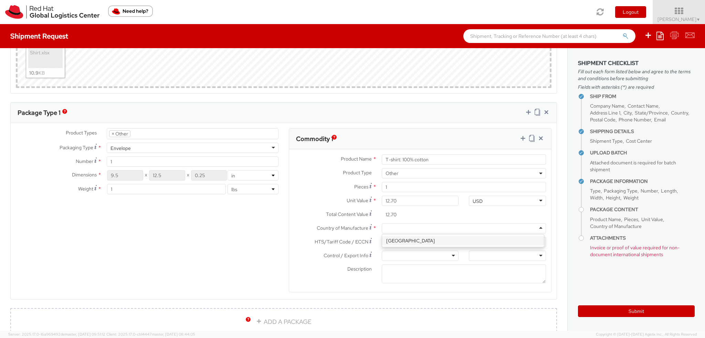
scroll to position [0, 0]
click at [401, 237] on input "HTS/Tariff Code / ECCN *" at bounding box center [419, 242] width 77 height 10
paste input "6109.10.0013"
type input "6109.10.0013"
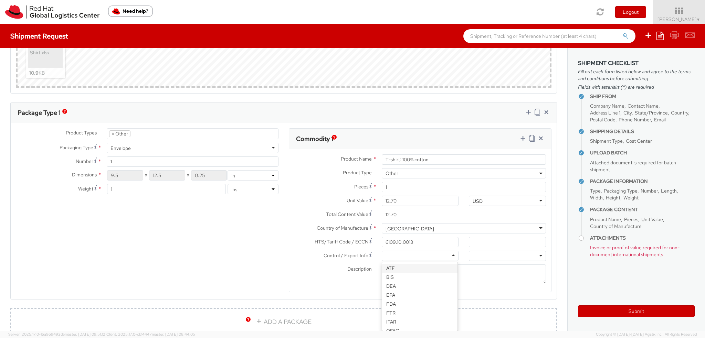
click at [403, 255] on div at bounding box center [419, 256] width 77 height 10
drag, startPoint x: 403, startPoint y: 311, endPoint x: 415, endPoint y: 307, distance: 12.1
click at [504, 257] on div at bounding box center [507, 256] width 77 height 10
click at [425, 266] on textarea "Description *" at bounding box center [463, 274] width 164 height 19
type textarea "Red Hat branded"
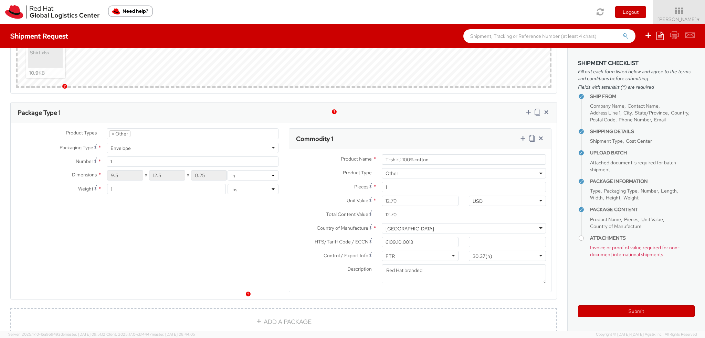
scroll to position [616, 0]
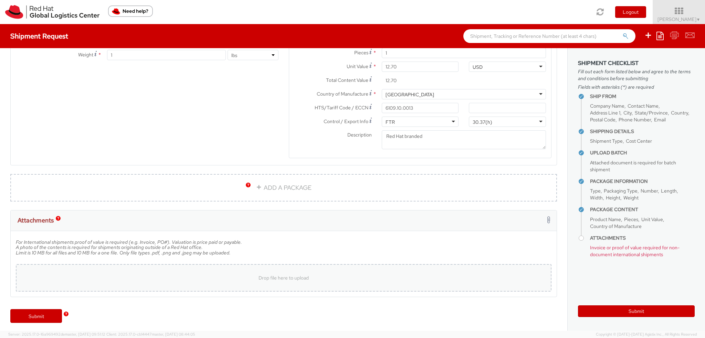
click at [108, 271] on div "Drop file here to upload" at bounding box center [283, 278] width 524 height 17
type input "C:\fakepath\SO2020933.pdf"
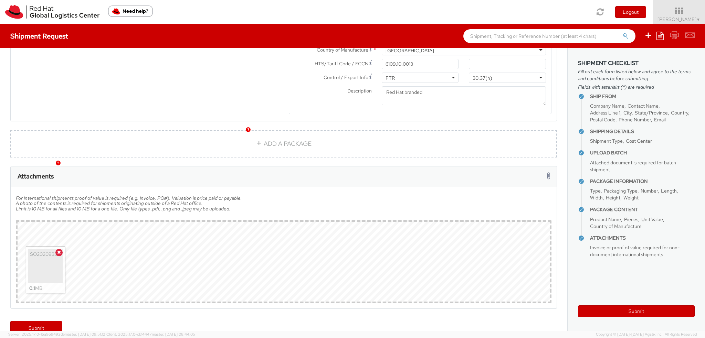
scroll to position [671, 0]
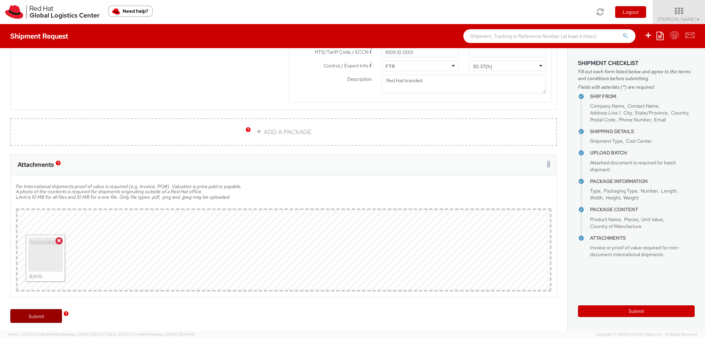
click at [31, 312] on link "Submit" at bounding box center [36, 316] width 52 height 14
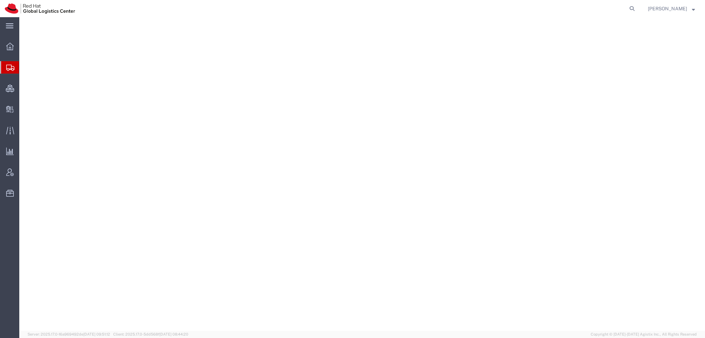
select select "38014"
select select
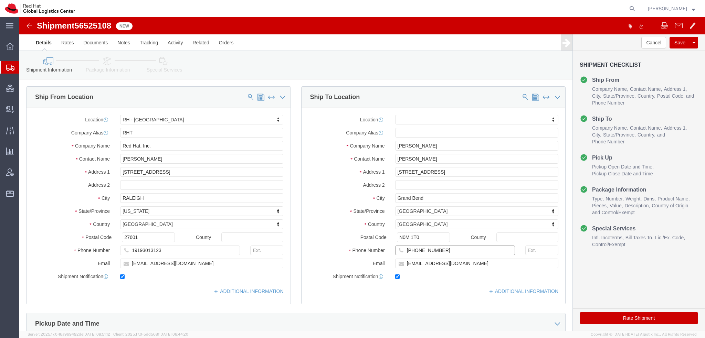
drag, startPoint x: 415, startPoint y: 233, endPoint x: 274, endPoint y: 202, distance: 144.1
click div "Ship From Location Location [GEOGRAPHIC_DATA] - [GEOGRAPHIC_DATA] My Profile Lo…"
click icon
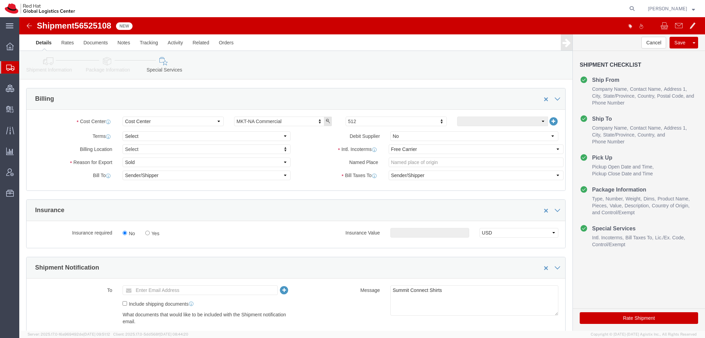
scroll to position [241, 0]
click select "Select Recipient Account Sender/Shipper Third Party Account"
select select "THRD"
click select "Select Recipient Account Sender/Shipper Third Party Account"
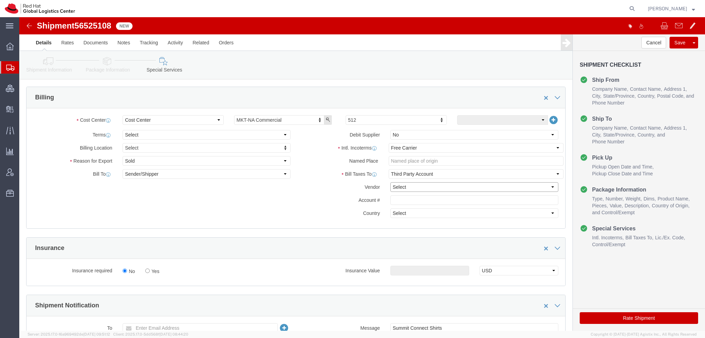
click select "Select DHL FedEx Express UPS"
select select "FedEx Express"
click select "Select DHL FedEx Express UPS"
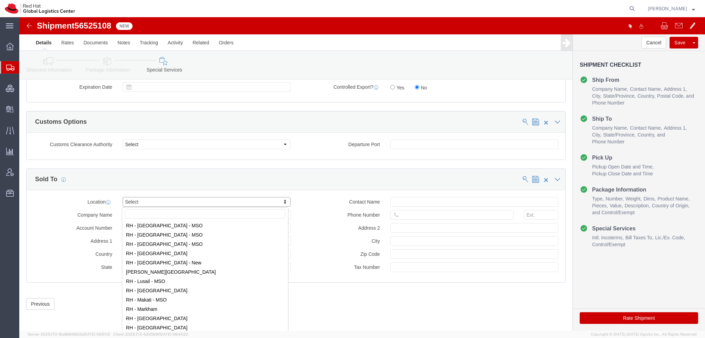
scroll to position [654, 0]
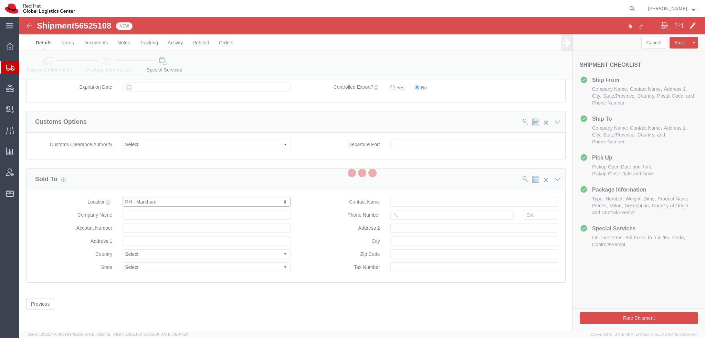
select select "ON"
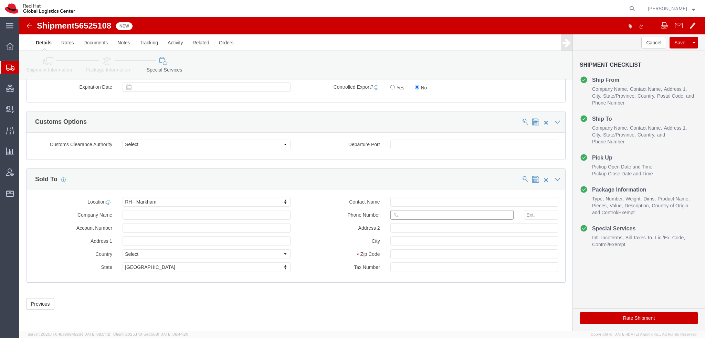
click input "text"
paste input "647-534-3119"
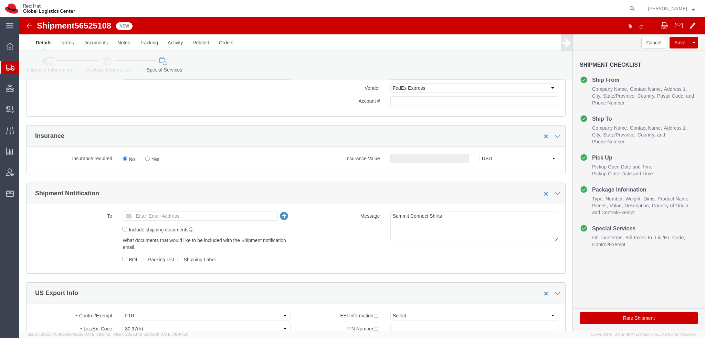
scroll to position [298, 0]
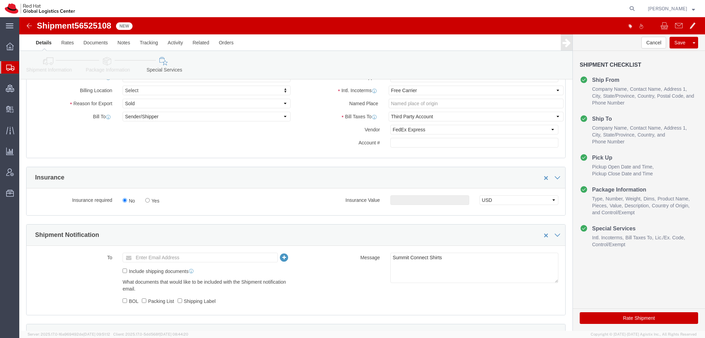
type input "647-534-3119"
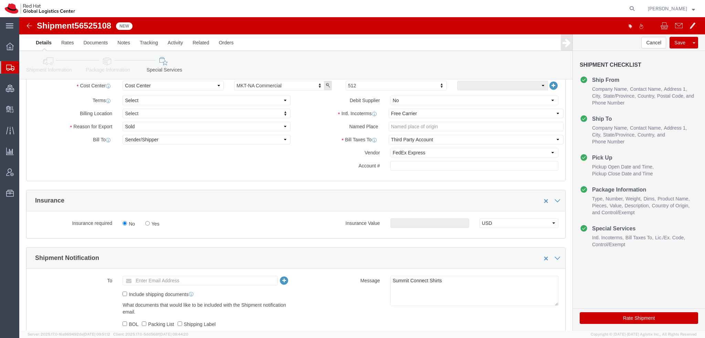
scroll to position [264, 0]
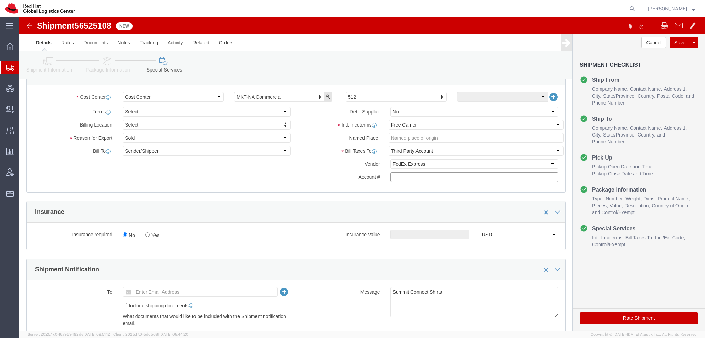
click input "text"
paste input "222181879"
type input "222181879"
click button "Rate Shipment"
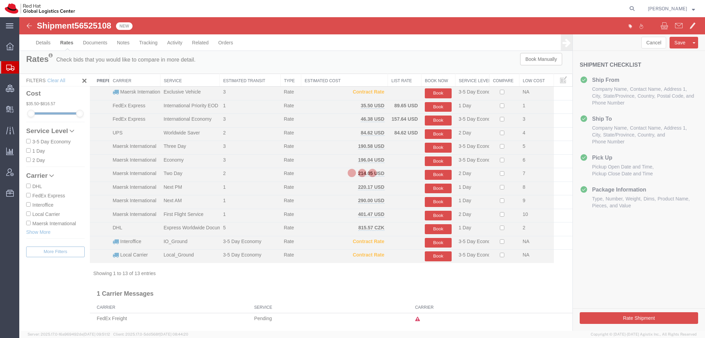
scroll to position [0, 0]
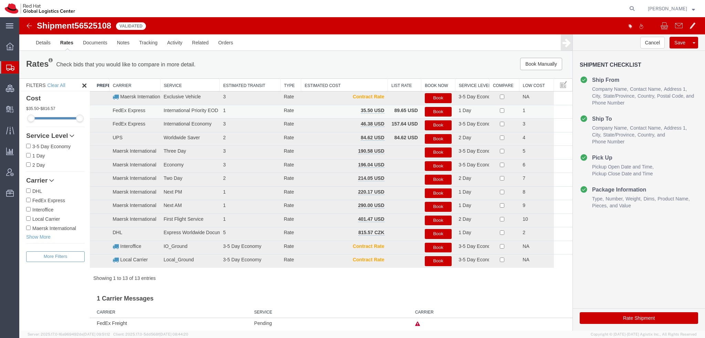
click at [439, 109] on button "Book" at bounding box center [437, 112] width 27 height 10
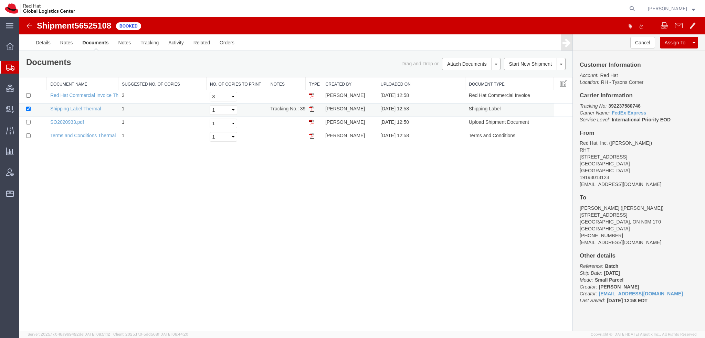
click at [310, 108] on img at bounding box center [312, 109] width 6 height 6
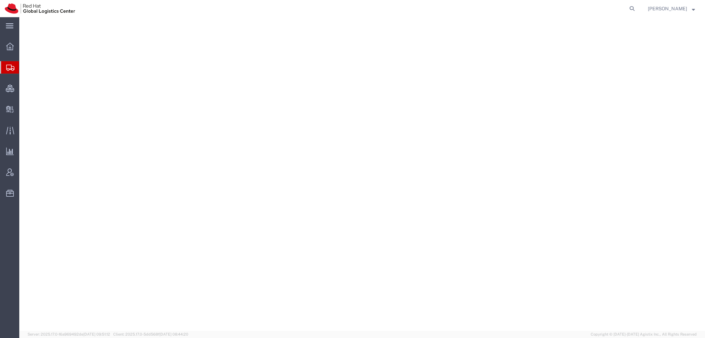
select select "38014"
select select
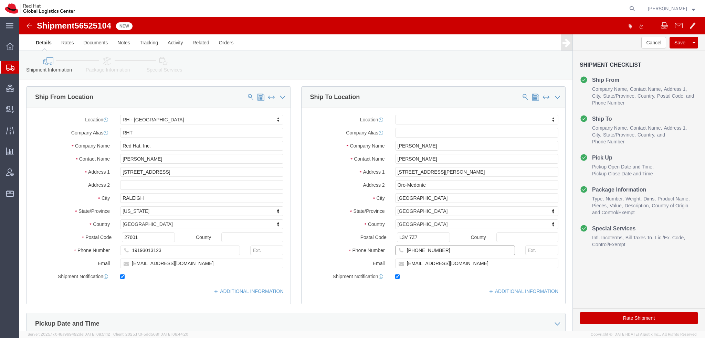
drag, startPoint x: 417, startPoint y: 233, endPoint x: 251, endPoint y: 196, distance: 169.8
click div "Ship From Location Location [GEOGRAPHIC_DATA] - [GEOGRAPHIC_DATA] My Profile Lo…"
click link "Special Services"
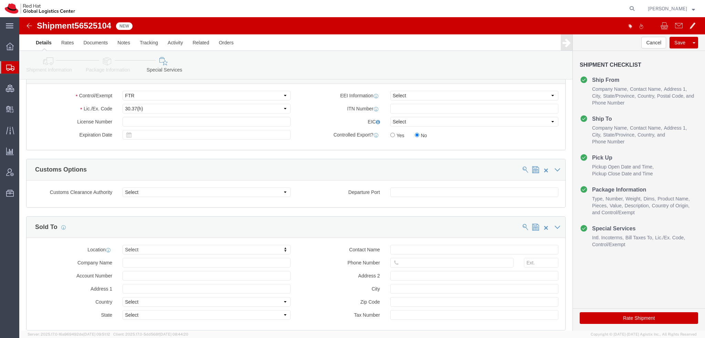
scroll to position [582, 0]
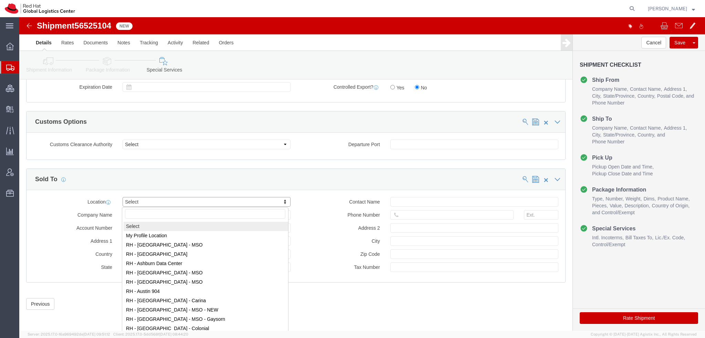
drag, startPoint x: 150, startPoint y: 182, endPoint x: 137, endPoint y: 198, distance: 21.3
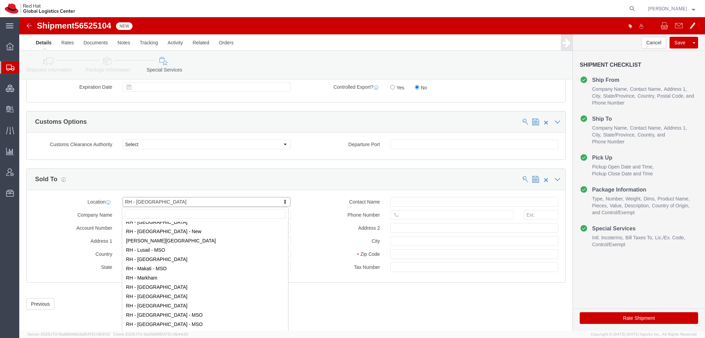
scroll to position [649, 0]
select select "ON"
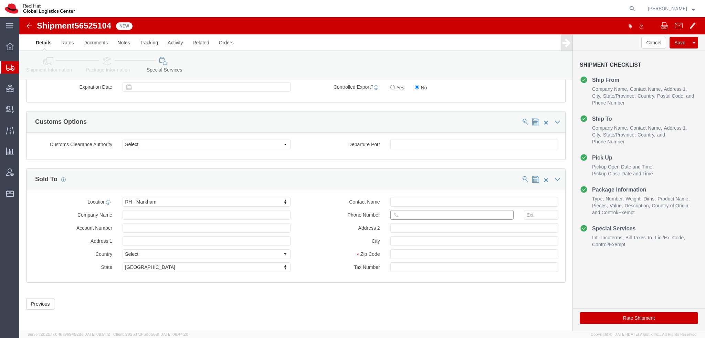
click input "text"
paste input "[PHONE_NUMBER]"
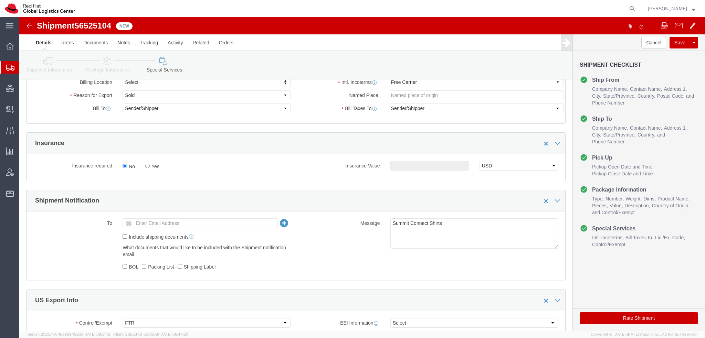
scroll to position [203, 0]
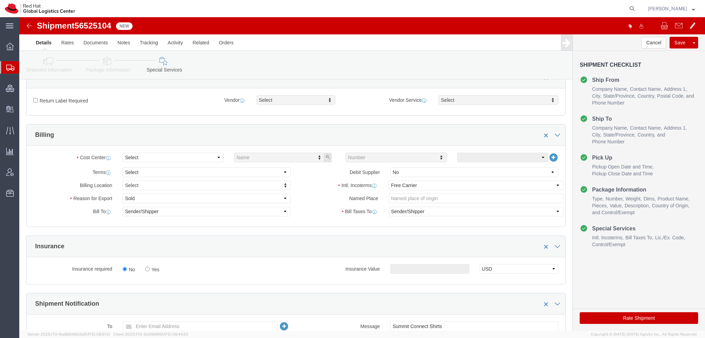
type input "[PHONE_NUMBER]"
click select "Select Gift Personal Effects Repair/Warranty Return Sample Sold Temporary/Not S…"
select select "GIFT"
click select "Select Gift Personal Effects Repair/Warranty Return Sample Sold Temporary/Not S…"
click select "Select Carriage Insurance Paid Carriage Paid To Cost and Freight Cost Insurance…"
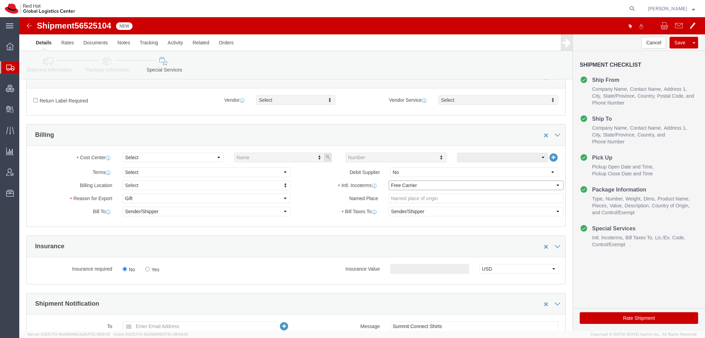
click select "Select Carriage Insurance Paid Carriage Paid To Cost and Freight Cost Insurance…"
click select "Select Recipient Account Sender/Shipper Third Party Account"
select select "THRD"
click select "Select Recipient Account Sender/Shipper Third Party Account"
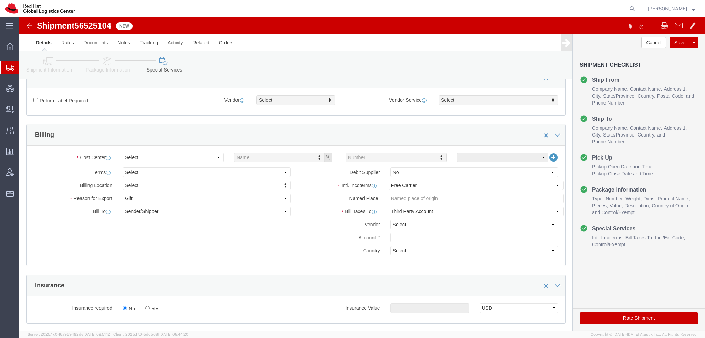
click div "Intl. Incoterms Select Carriage Insurance Paid Carriage Paid To Cost and Freigh…"
click select "Select DHL FedEx Express UPS"
select select "FedEx Express"
click select "Select DHL FedEx Express UPS"
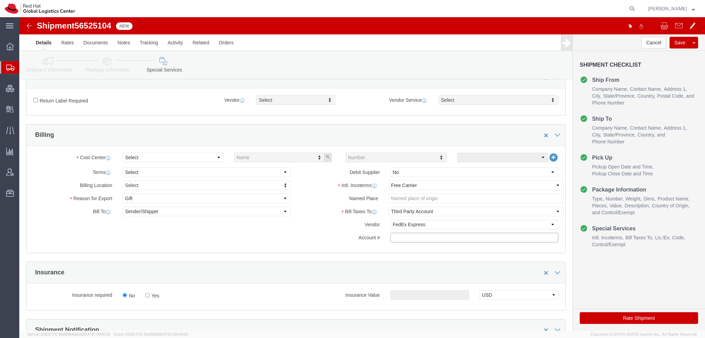
click input "text"
paste input "222181879"
type input "222181879"
click button "Save"
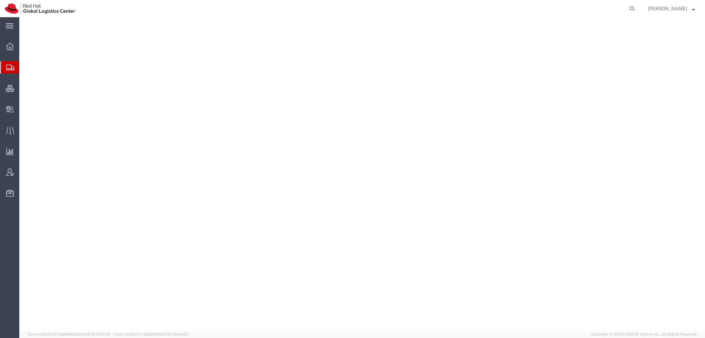
select select "38014"
select select
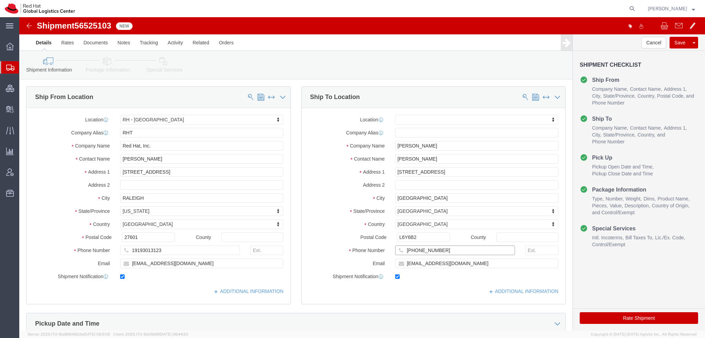
drag, startPoint x: 419, startPoint y: 234, endPoint x: 299, endPoint y: 205, distance: 123.2
click div "Location My Profile Location [GEOGRAPHIC_DATA] - [GEOGRAPHIC_DATA] - [GEOGRAPHI…"
click icon
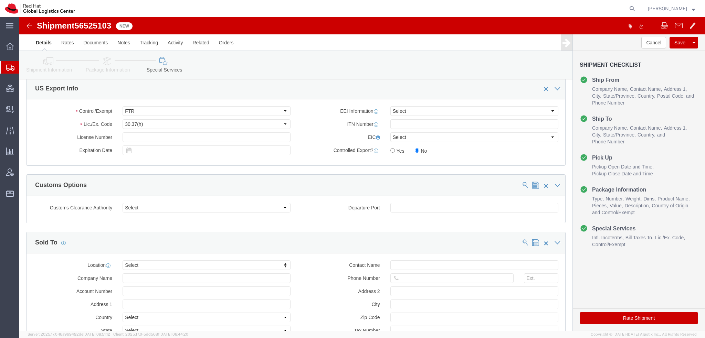
scroll to position [582, 0]
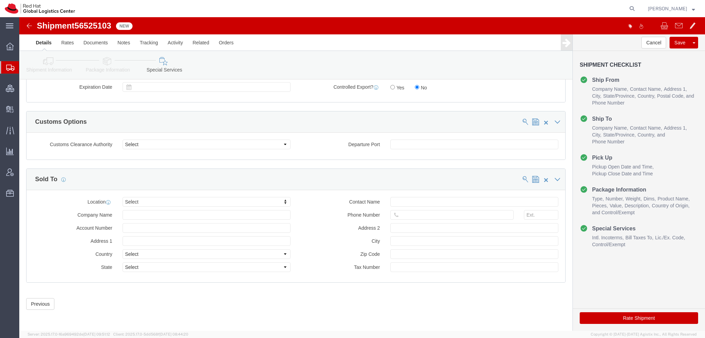
click div "Location Select Select My Profile Location [GEOGRAPHIC_DATA] - [GEOGRAPHIC_DATA…"
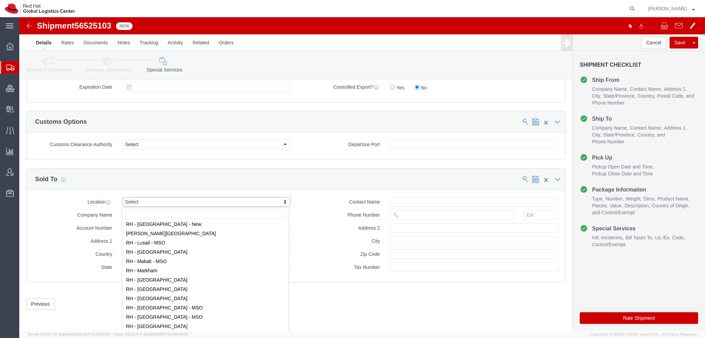
scroll to position [654, 0]
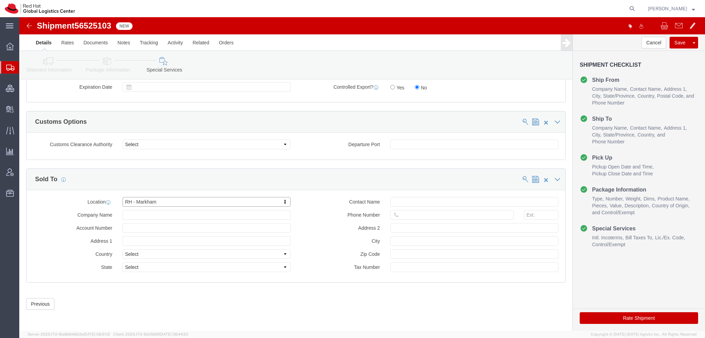
select select "ON"
click input "text"
paste input "[PHONE_NUMBER]"
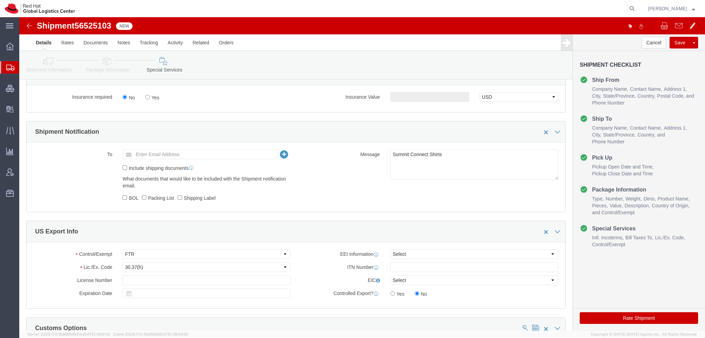
scroll to position [272, 0]
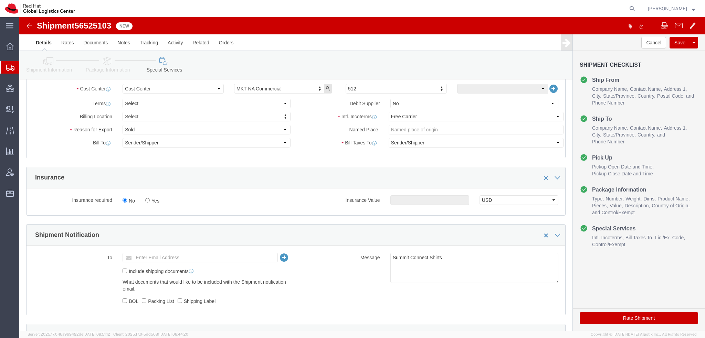
type input "[PHONE_NUMBER]"
click select "Select Recipient Account Sender/Shipper Third Party Account"
select select "THRD"
click select "Select Recipient Account Sender/Shipper Third Party Account"
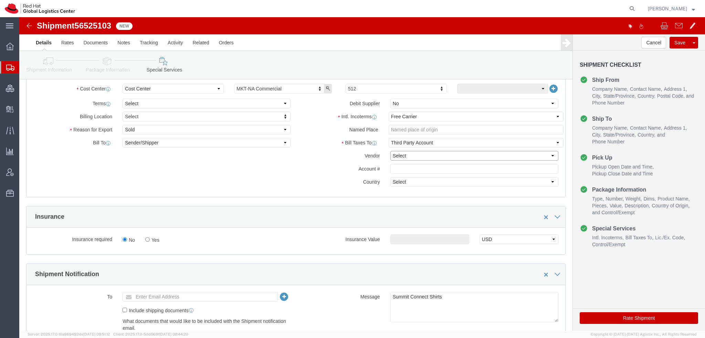
click select "Select DHL FedEx Express UPS"
select select "FedEx Express"
click select "Select DHL FedEx Express UPS"
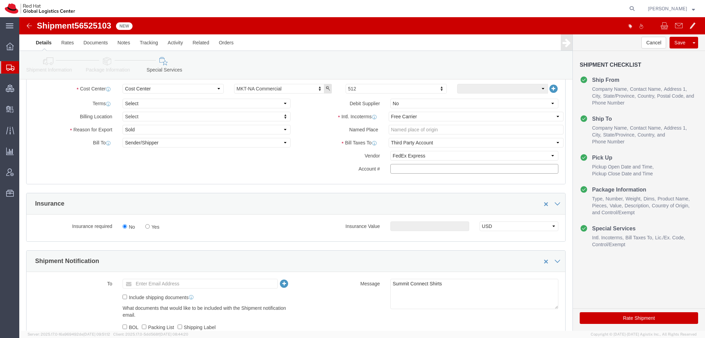
click input "text"
paste input "222181879"
type input "222181879"
click select "Select Gift Personal Effects Repair/Warranty Return Sample Sold Temporary/Not S…"
select select "GIFT"
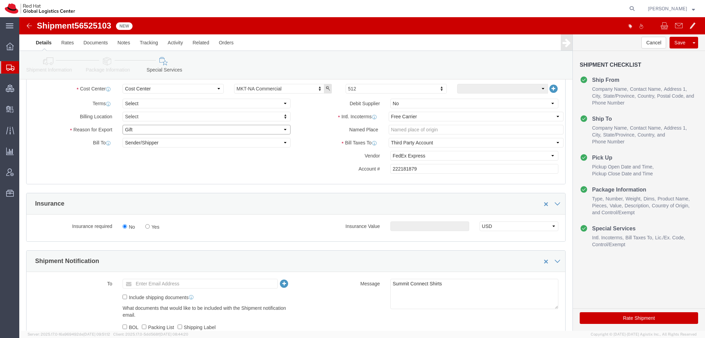
click select "Select Gift Personal Effects Repair/Warranty Return Sample Sold Temporary/Not S…"
click button "Rate Shipment"
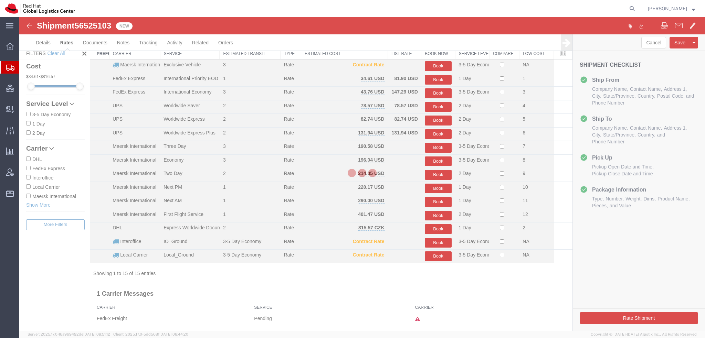
scroll to position [17, 0]
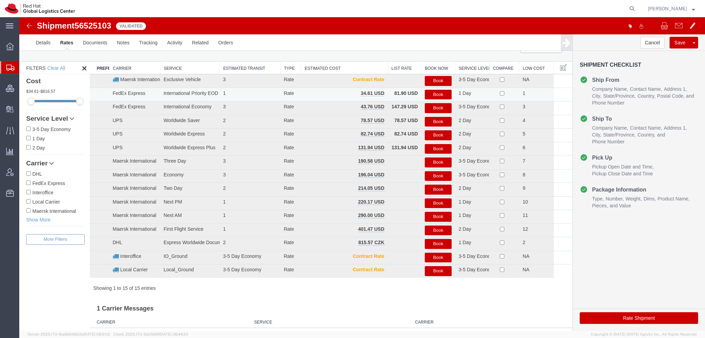
click at [439, 93] on button "Book" at bounding box center [437, 95] width 27 height 10
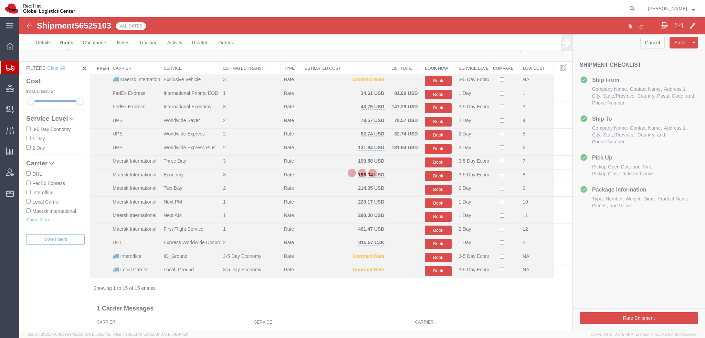
scroll to position [0, 0]
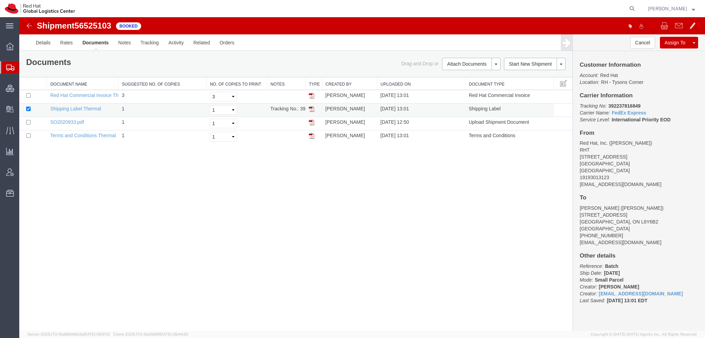
click at [311, 108] on img at bounding box center [312, 109] width 6 height 6
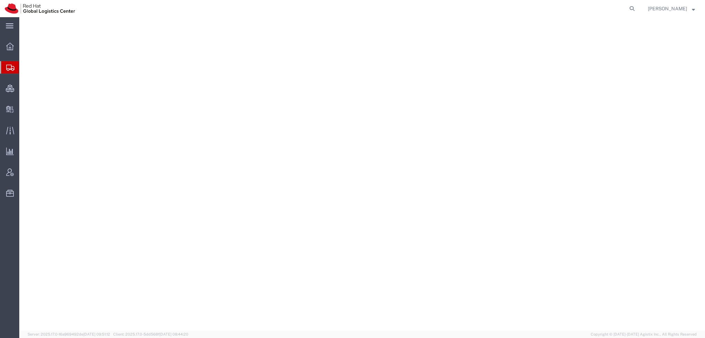
select select "38014"
select select
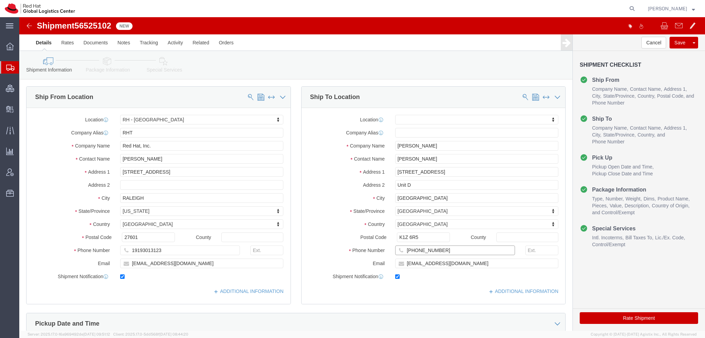
drag, startPoint x: 419, startPoint y: 233, endPoint x: 151, endPoint y: 157, distance: 278.5
click div "Ship From Location Location [GEOGRAPHIC_DATA] - [GEOGRAPHIC_DATA] My Profile Lo…"
click icon
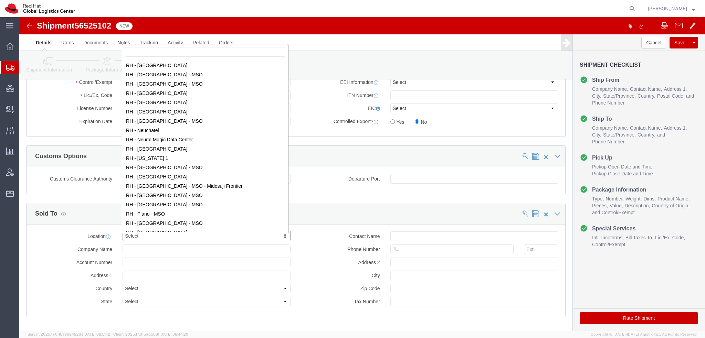
scroll to position [655, 0]
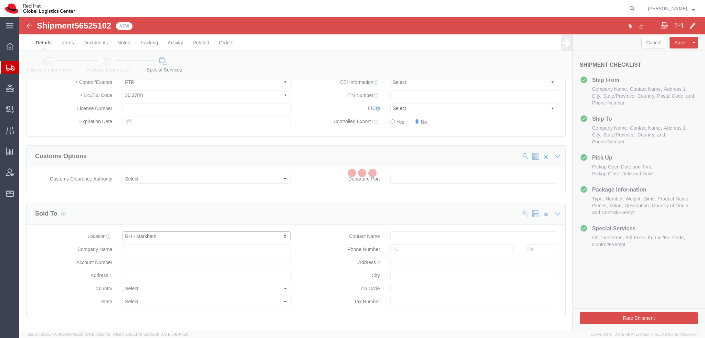
select select "ON"
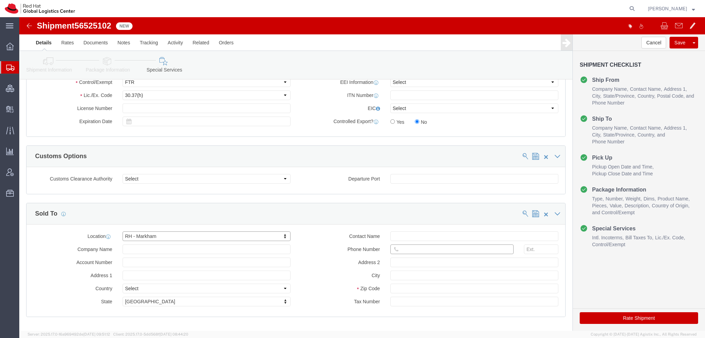
click input "text"
paste input "[PHONE_NUMBER]"
type input "[PHONE_NUMBER]"
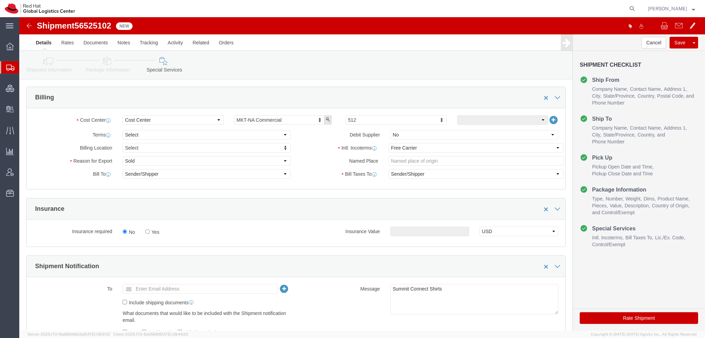
scroll to position [238, 0]
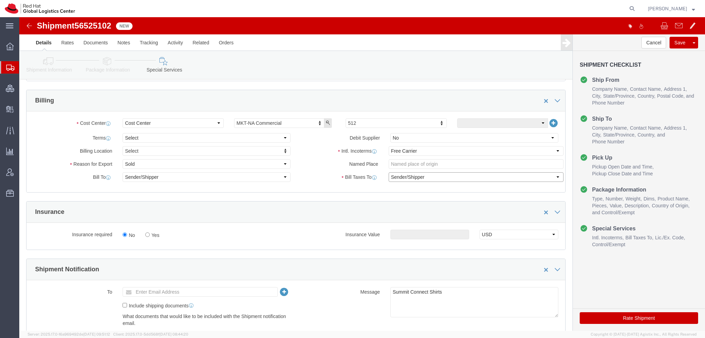
click select "Select Recipient Account Sender/Shipper Third Party Account"
select select "THRD"
click select "Select Recipient Account Sender/Shipper Third Party Account"
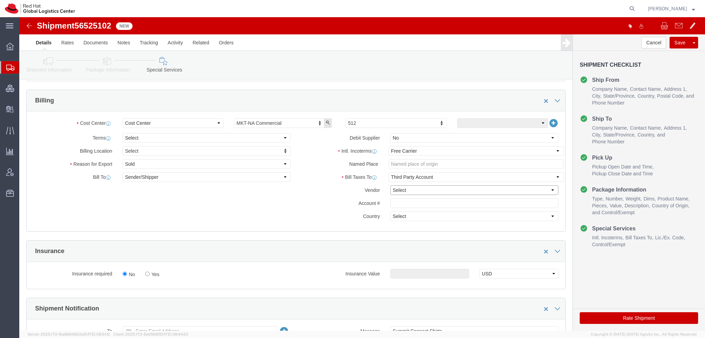
click select "Select DHL FedEx Express UPS"
select select "FedEx Express"
click select "Select DHL FedEx Express UPS"
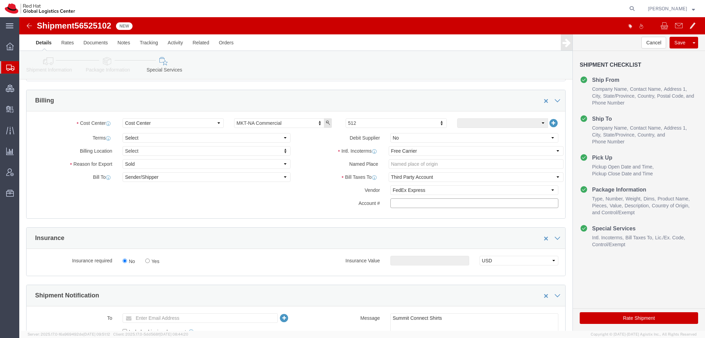
click input "text"
paste input "222181879"
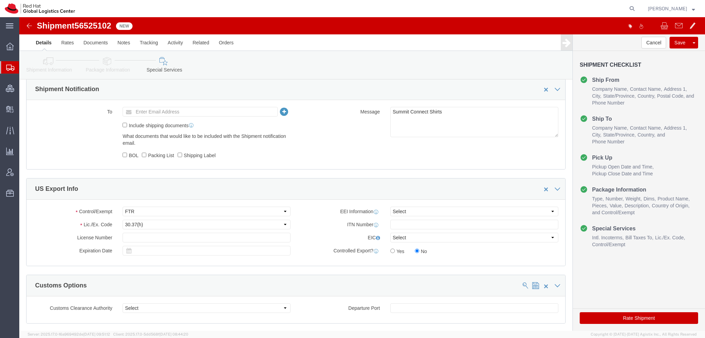
scroll to position [608, 0]
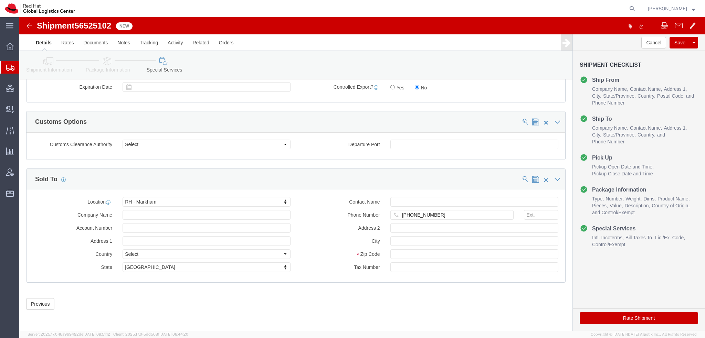
type input "222181879"
click button "Rate Shipment"
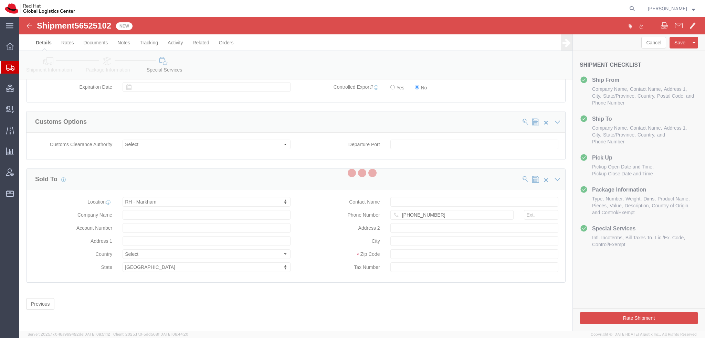
scroll to position [17, 0]
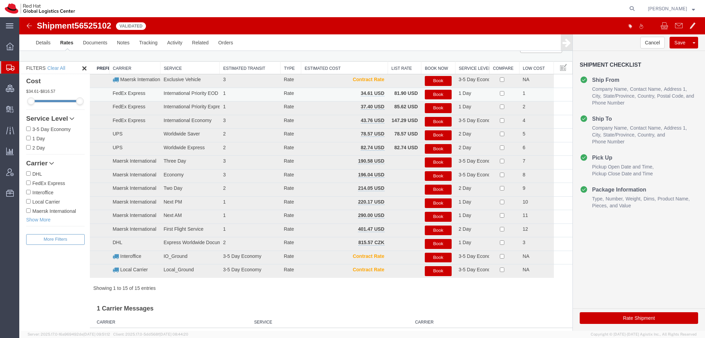
click at [427, 93] on button "Book" at bounding box center [437, 95] width 27 height 10
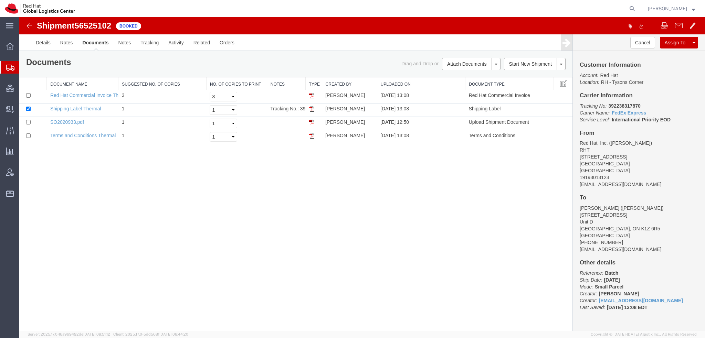
scroll to position [0, 0]
click at [312, 110] on img at bounding box center [312, 109] width 6 height 6
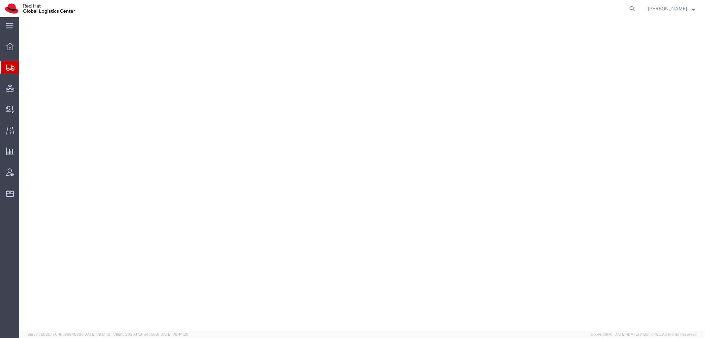
select select "38014"
select select
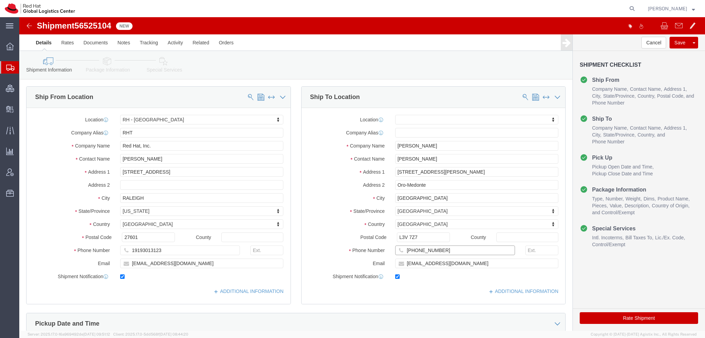
drag, startPoint x: 422, startPoint y: 234, endPoint x: 281, endPoint y: 202, distance: 144.3
click div "Location My Profile Location [GEOGRAPHIC_DATA] - [GEOGRAPHIC_DATA] - [GEOGRAPHI…"
click icon
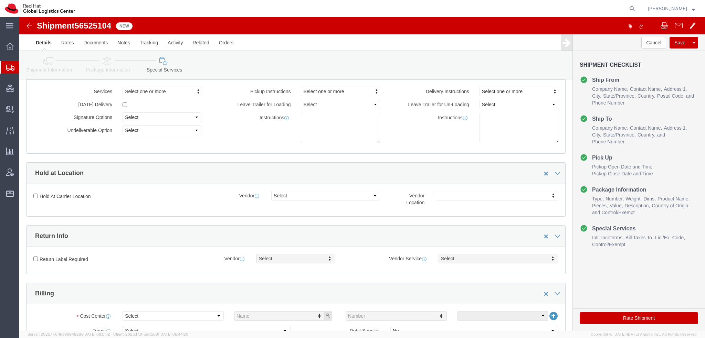
scroll to position [138, 0]
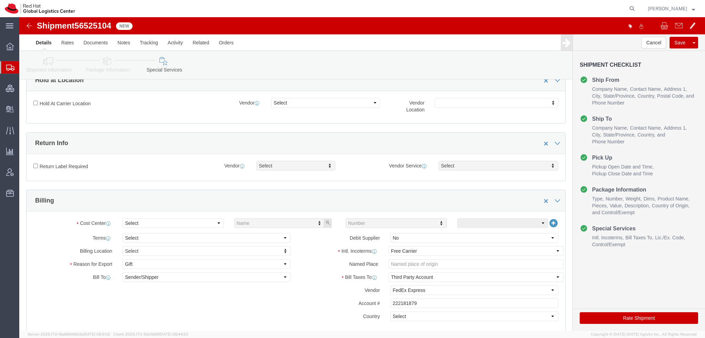
click icon
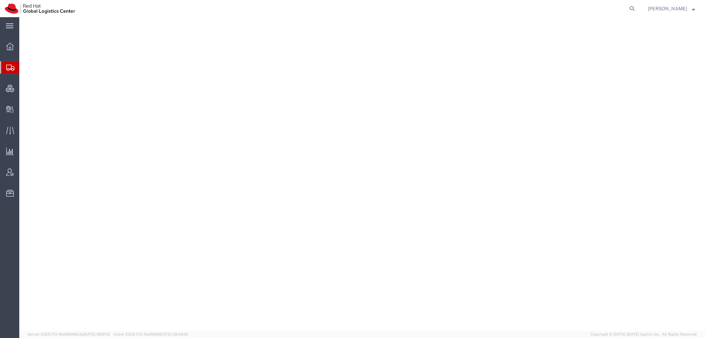
select select "38014"
select select
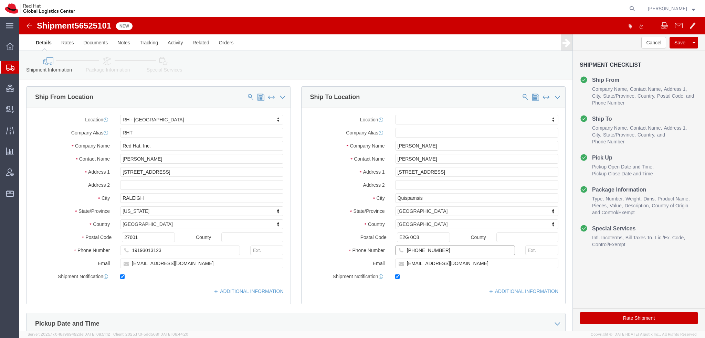
drag, startPoint x: 421, startPoint y: 234, endPoint x: 224, endPoint y: 205, distance: 199.2
click div "Ship From Location Location [GEOGRAPHIC_DATA] - [GEOGRAPHIC_DATA] My Profile Lo…"
click icon
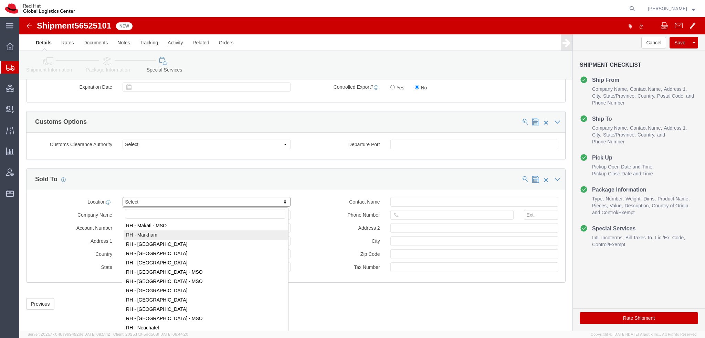
scroll to position [687, 0]
select select "61971"
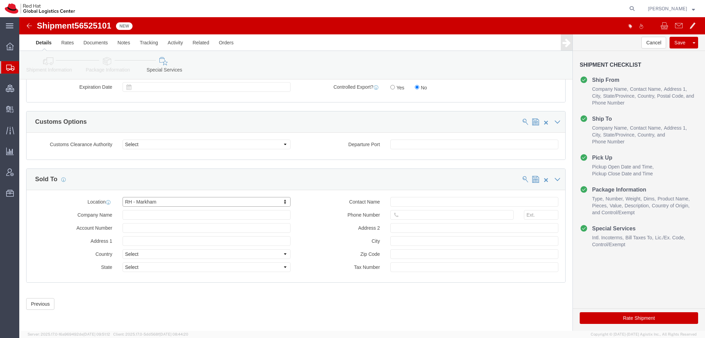
type input "Red Hat Canada Limited"
type input "[STREET_ADDRESS]"
select select "CA"
type input "MARKHAM"
type input "L6G 1C7"
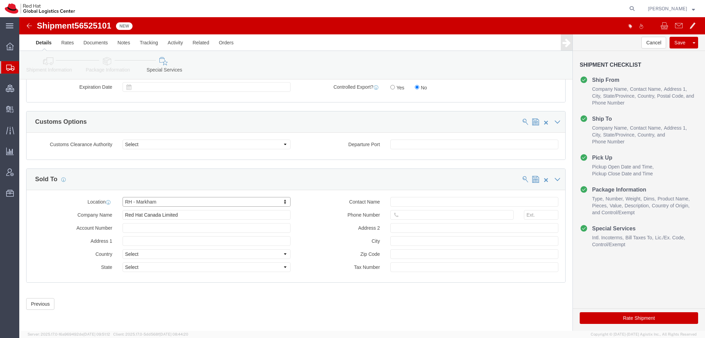
type input "881694640RT0001"
select select "ON"
click input "text"
paste input "902 223 4820"
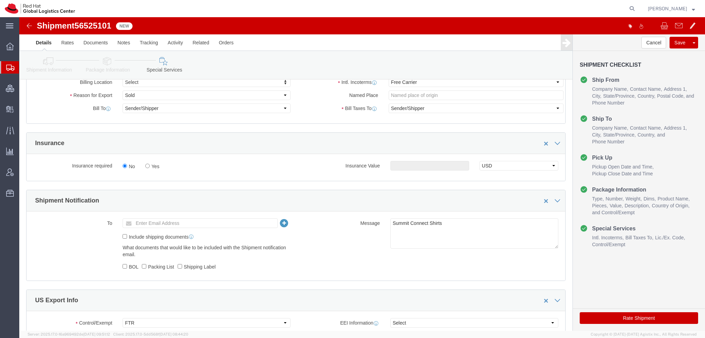
scroll to position [238, 0]
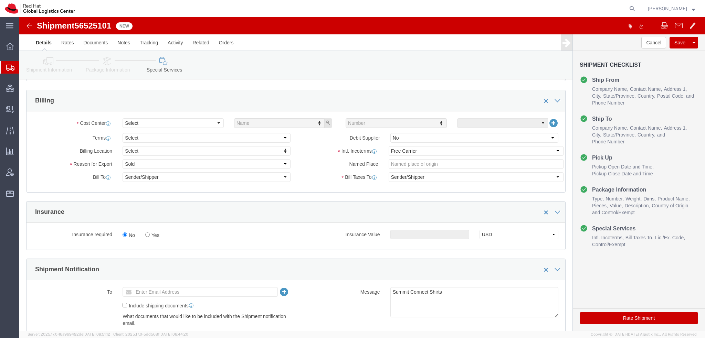
type input "902 223 4820"
click div "Billing Location Select Select My Profile Location RH - Amsterdam - MSO RH - Am…"
click select "Select Gift Personal Effects Repair/Warranty Return Sample Sold Temporary/Not S…"
select select "GIFT"
click select "Select Gift Personal Effects Repair/Warranty Return Sample Sold Temporary/Not S…"
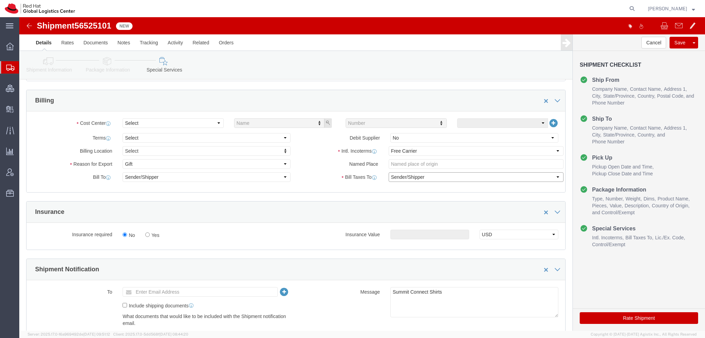
click select "Select Recipient Account Sender/Shipper Third Party Account"
select select "THRD"
click select "Select Recipient Account Sender/Shipper Third Party Account"
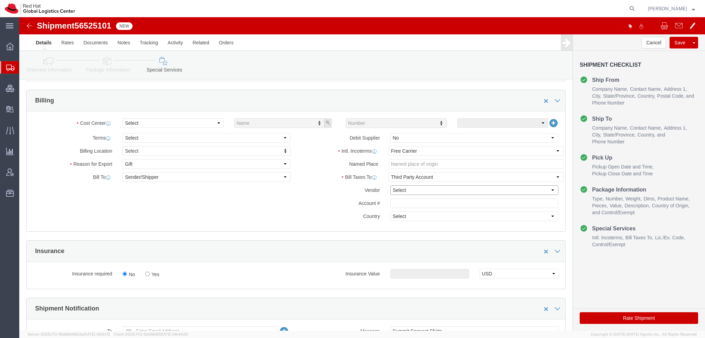
click select "Select DHL FedEx Express UPS"
select select "FedEx Express"
click select "Select DHL FedEx Express UPS"
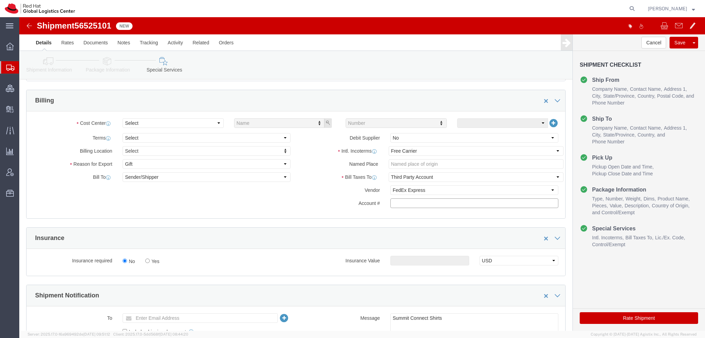
click input "text"
paste input "222181879"
type input "222181879"
click select "Select"
click button "Save"
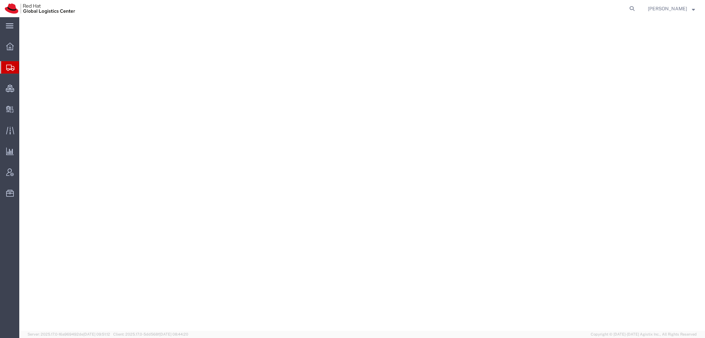
select select "38014"
select select
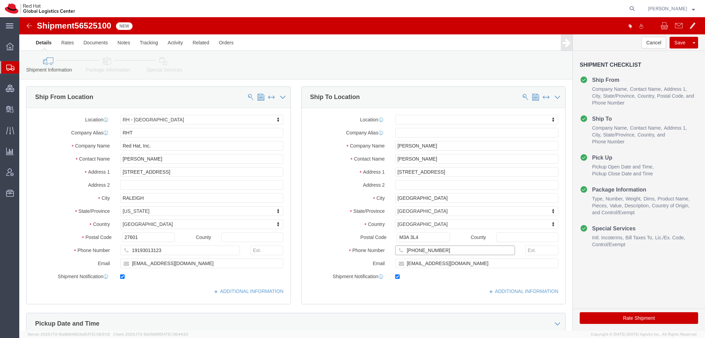
drag, startPoint x: 427, startPoint y: 237, endPoint x: 251, endPoint y: 206, distance: 178.5
click div "Ship From Location Location [GEOGRAPHIC_DATA] - [GEOGRAPHIC_DATA] My Profile Lo…"
click link "Special Services"
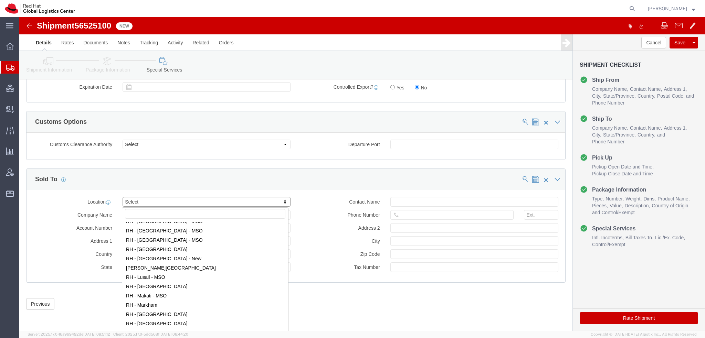
scroll to position [619, 0]
select select "61971"
type input "Red Hat Canada Limited"
type input "[STREET_ADDRESS]"
select select "CA"
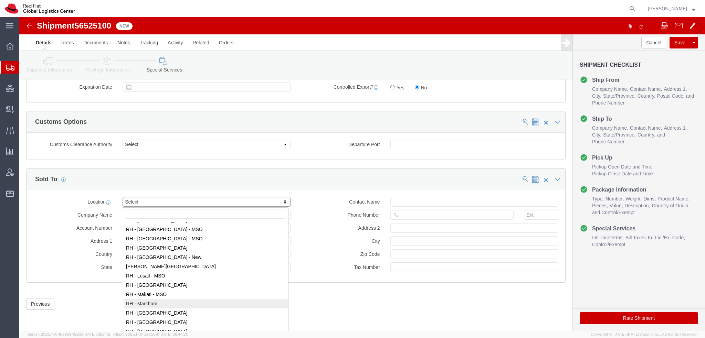
type input "MARKHAM"
type input "L6G 1C7"
type input "881694640RT0001"
select select "ON"
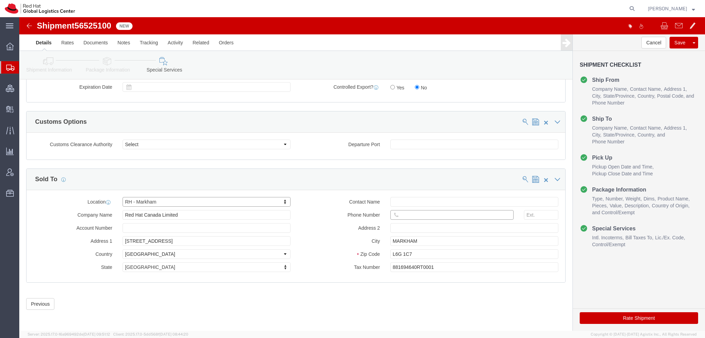
click input "text"
paste input "[PHONE_NUMBER]"
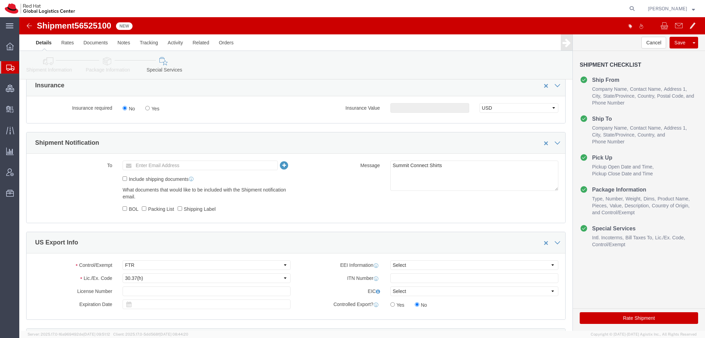
scroll to position [272, 0]
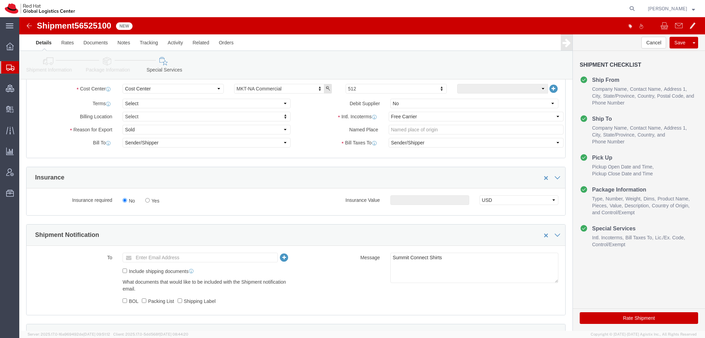
type input "[PHONE_NUMBER]"
click select "Select Recipient Account Sender/Shipper Third Party Account"
select select "THRD"
click select "Select Recipient Account Sender/Shipper Third Party Account"
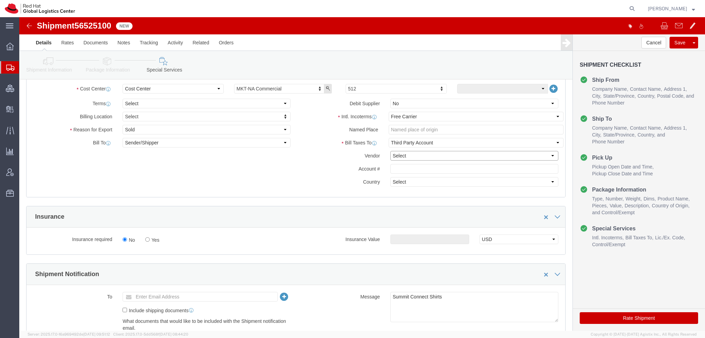
click select "Select DHL FedEx Express UPS"
select select "FedEx Express"
click select "Select DHL FedEx Express UPS"
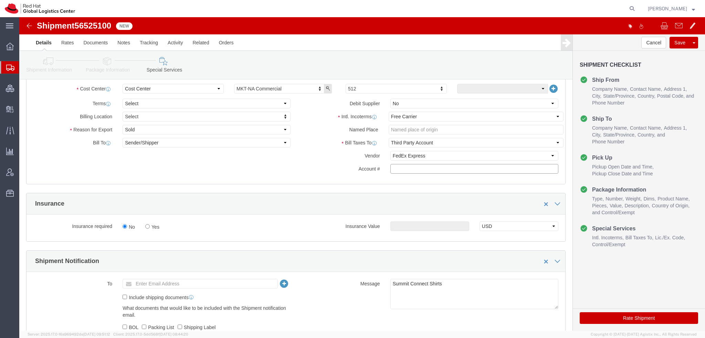
click input "text"
paste input "222181879"
type input "222181879"
click select "Select Gift Personal Effects Repair/Warranty Return Sample Sold Temporary/Not S…"
select select "GIFT"
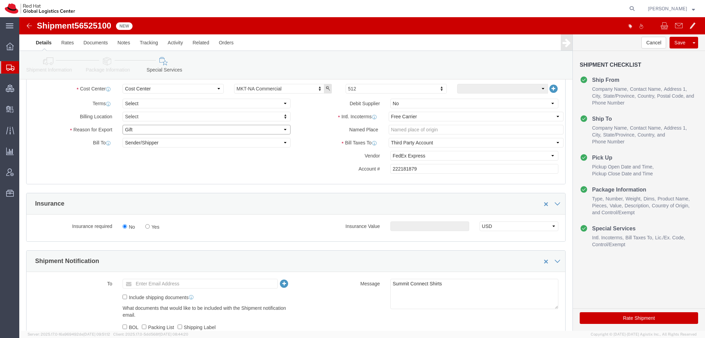
click select "Select Gift Personal Effects Repair/Warranty Return Sample Sold Temporary/Not S…"
click button "Rate Shipment"
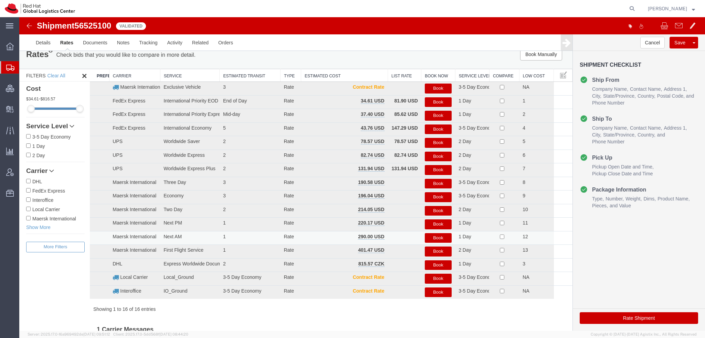
scroll to position [0, 0]
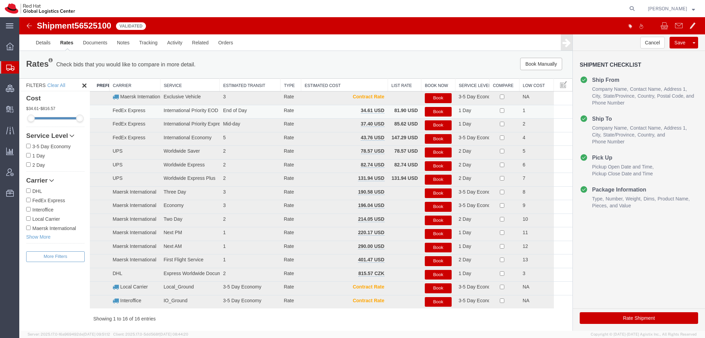
click at [431, 109] on button "Book" at bounding box center [437, 112] width 27 height 10
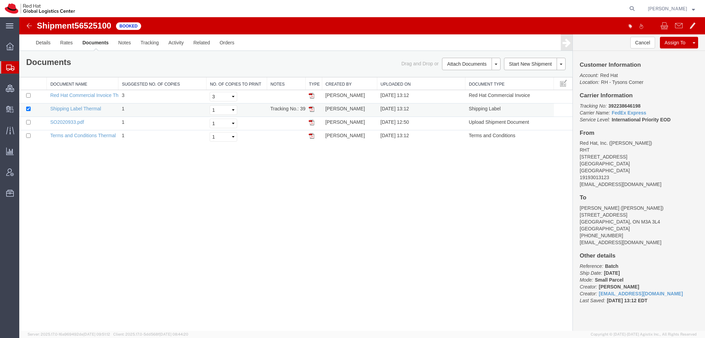
click at [311, 108] on img at bounding box center [312, 109] width 6 height 6
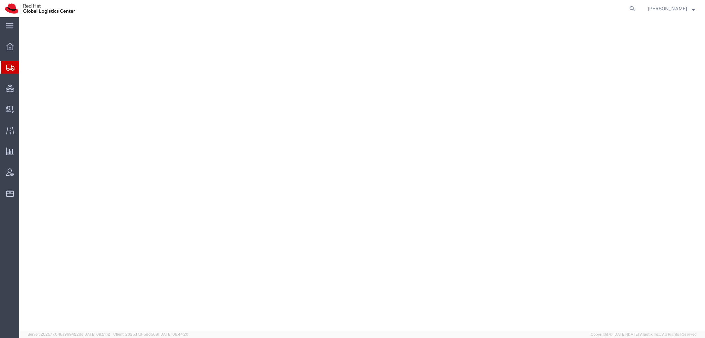
select select "38014"
select select
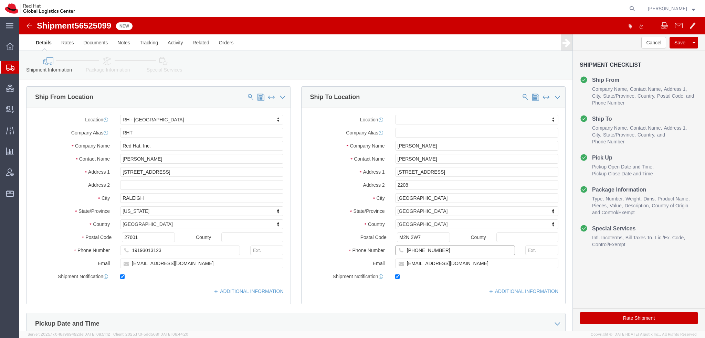
drag, startPoint x: 420, startPoint y: 234, endPoint x: 160, endPoint y: 144, distance: 275.2
click div "Ship From Location Location [GEOGRAPHIC_DATA] - [GEOGRAPHIC_DATA] My Profile Lo…"
click icon
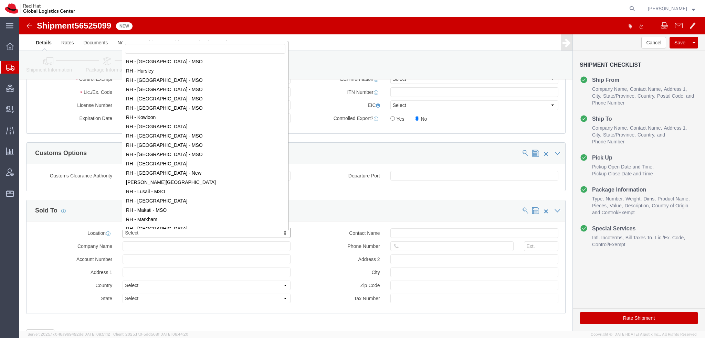
scroll to position [550, 0]
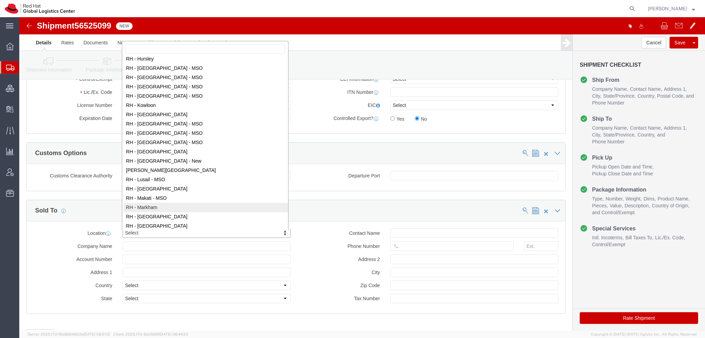
select select "61971"
type input "Red Hat Canada Limited"
type input "[STREET_ADDRESS]"
select select "CA"
type input "MARKHAM"
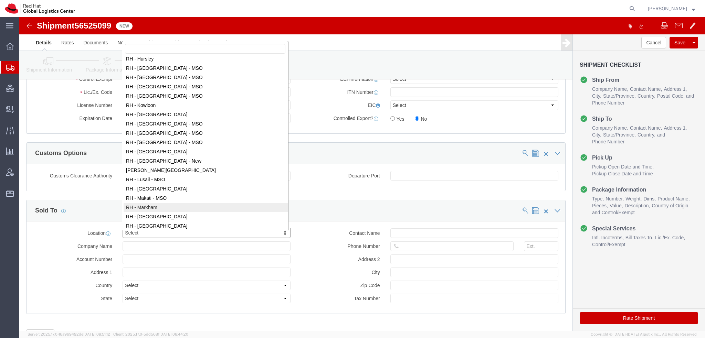
type input "L6G 1C7"
type input "881694640RT0001"
select select "ON"
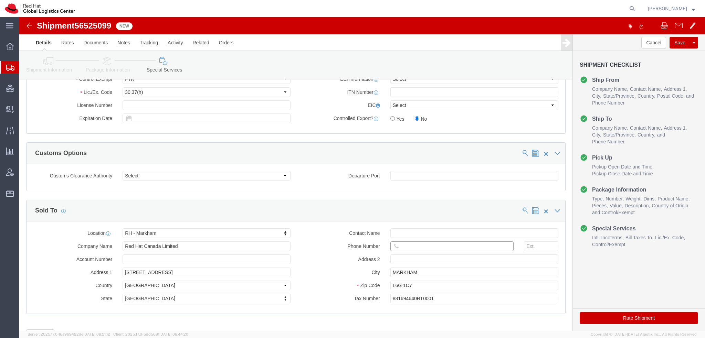
click input "text"
paste input "[PHONE_NUMBER]"
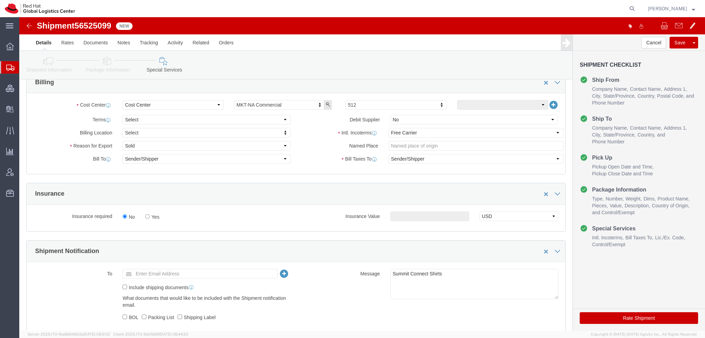
scroll to position [241, 0]
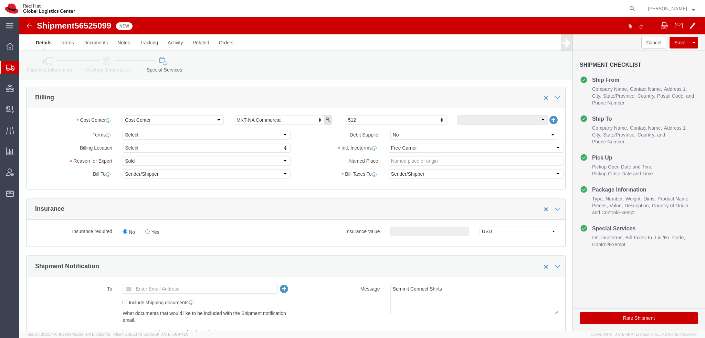
type input "[PHONE_NUMBER]"
click select "Select Gift Personal Effects Repair/Warranty Return Sample Sold Temporary/Not S…"
select select "GIFT"
click select "Select Gift Personal Effects Repair/Warranty Return Sample Sold Temporary/Not S…"
click select "Select Recipient Account Sender/Shipper Third Party Account"
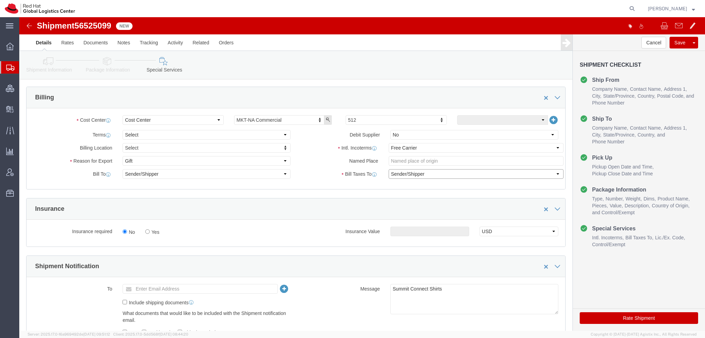
select select "THRD"
click select "Select Recipient Account Sender/Shipper Third Party Account"
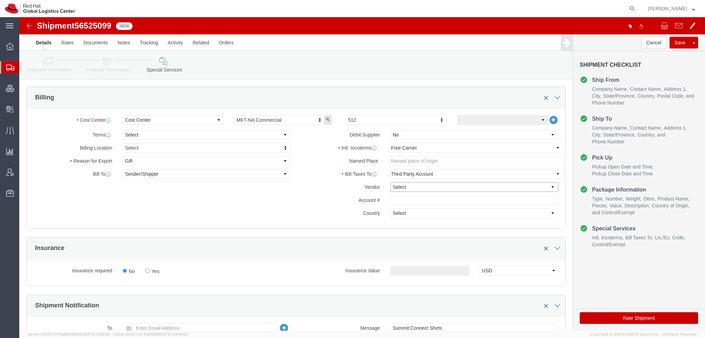
click select "Select DHL FedEx Express UPS"
select select "FedEx Express"
click select "Select DHL FedEx Express UPS"
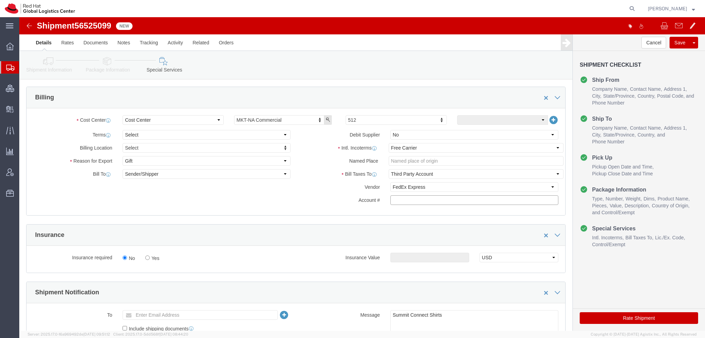
click input "text"
paste input "222181879"
type input "222181879"
click button "Rate Shipment"
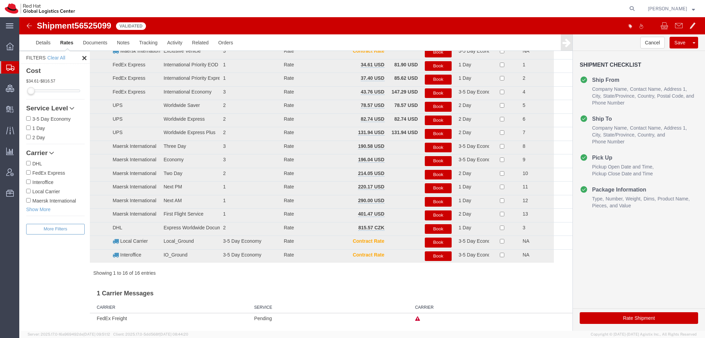
scroll to position [31, 0]
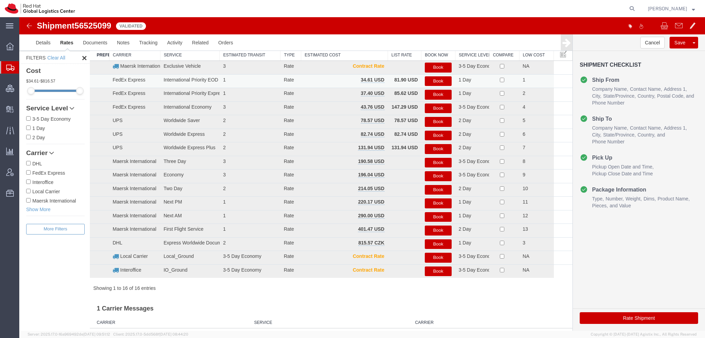
click at [437, 81] on button "Book" at bounding box center [437, 81] width 27 height 10
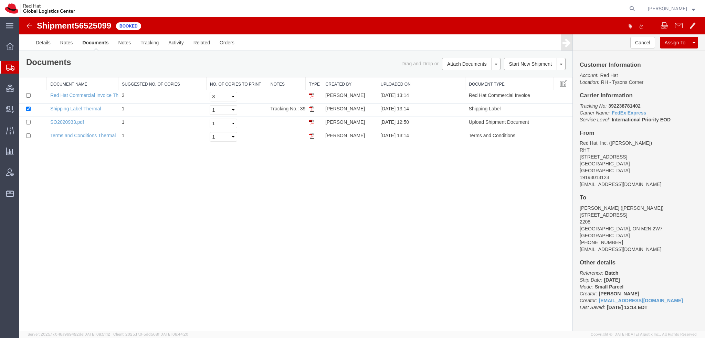
scroll to position [0, 0]
click at [310, 108] on img at bounding box center [312, 109] width 6 height 6
